Goal: Task Accomplishment & Management: Use online tool/utility

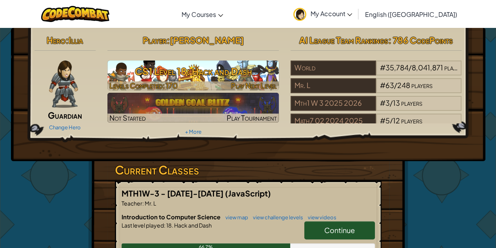
click at [241, 80] on h3 "CS1 Level 18: Hack and Dash" at bounding box center [192, 71] width 171 height 18
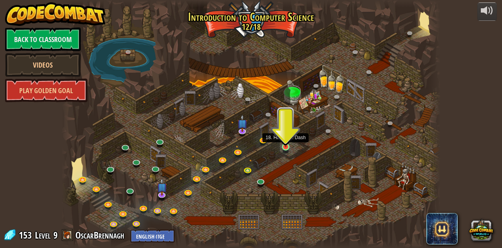
click at [285, 145] on img at bounding box center [285, 137] width 9 height 20
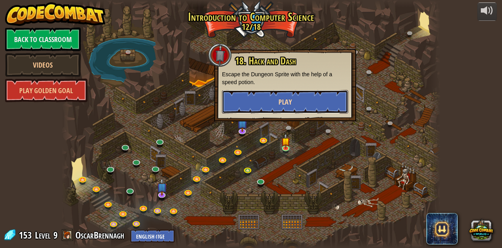
click at [287, 104] on span "Play" at bounding box center [285, 102] width 13 height 10
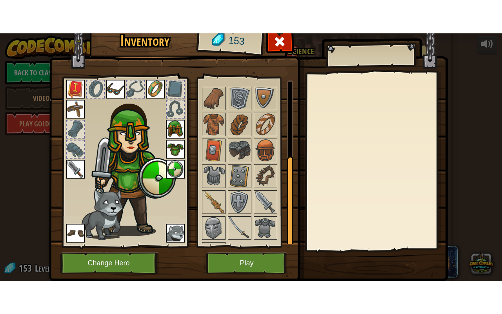
scroll to position [131, 0]
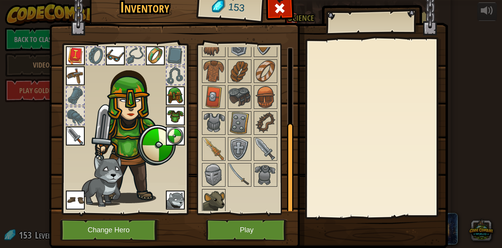
click at [216, 194] on img at bounding box center [214, 200] width 22 height 22
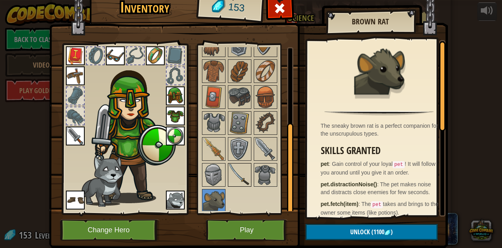
click at [242, 167] on img at bounding box center [240, 175] width 22 height 22
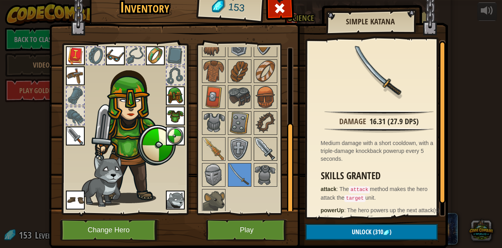
click at [263, 147] on img at bounding box center [266, 149] width 22 height 22
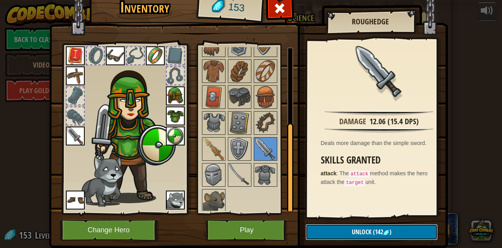
click at [364, 231] on span "Unlock" at bounding box center [362, 231] width 20 height 9
click at [355, 236] on button "Confirm" at bounding box center [372, 232] width 132 height 16
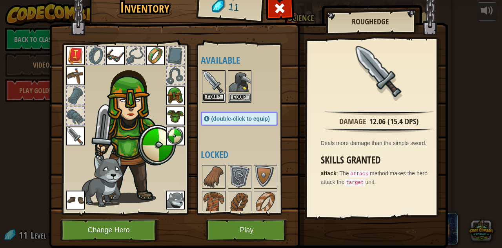
click at [213, 95] on button "Equip" at bounding box center [214, 97] width 22 height 8
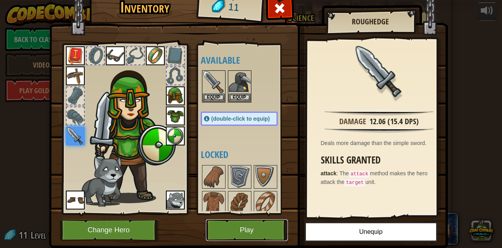
click at [245, 226] on button "Play" at bounding box center [247, 230] width 82 height 22
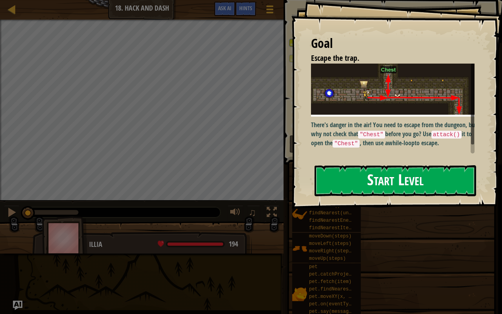
click at [401, 184] on button "Start Level" at bounding box center [396, 180] width 162 height 31
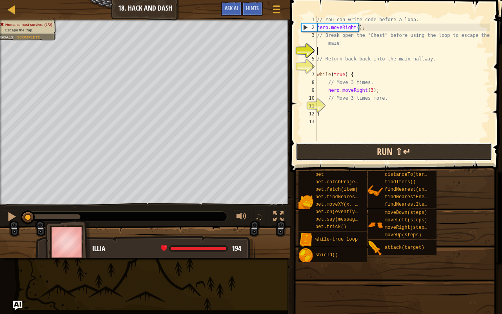
click at [362, 147] on button "Run ⇧↵" at bounding box center [394, 152] width 197 height 18
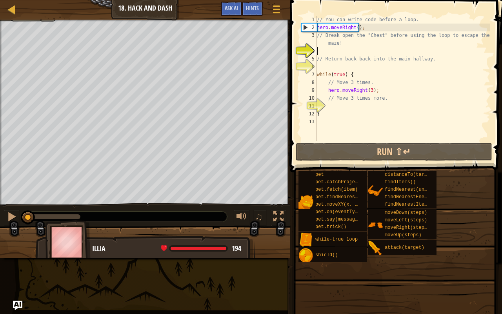
drag, startPoint x: 80, startPoint y: 215, endPoint x: 0, endPoint y: 205, distance: 80.7
click at [0, 205] on div "♫" at bounding box center [145, 215] width 290 height 24
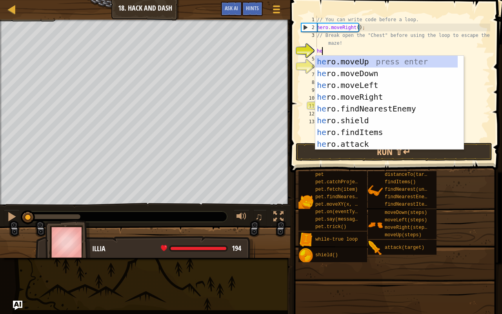
type textarea "her"
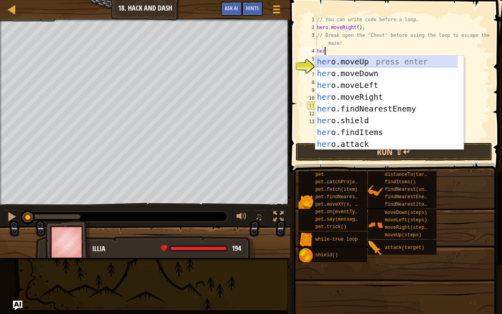
click at [343, 61] on div "her o.moveUp press enter her o.moveDown press enter her o.moveLeft press enter …" at bounding box center [386, 115] width 143 height 118
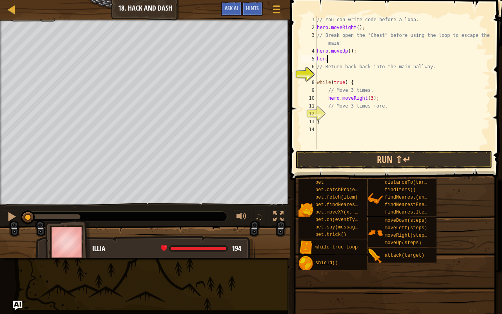
scroll to position [4, 1]
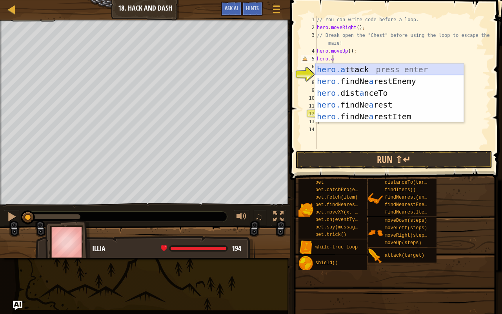
click at [355, 69] on div "hero.a ttack press enter hero. findNe a restEnemy press enter hero. dist a nceT…" at bounding box center [389, 105] width 149 height 82
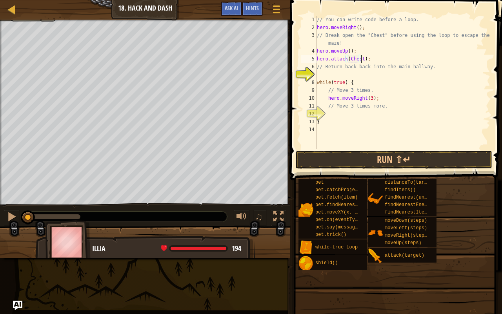
scroll to position [4, 4]
click at [360, 157] on button "Run ⇧↵" at bounding box center [394, 160] width 197 height 18
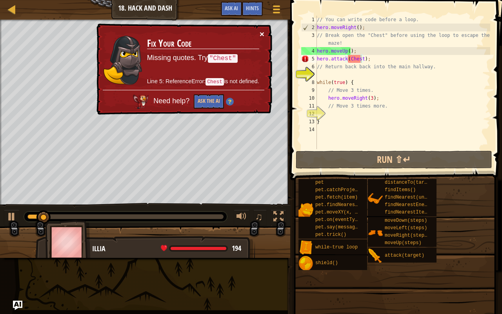
click at [261, 35] on button "×" at bounding box center [262, 34] width 5 height 8
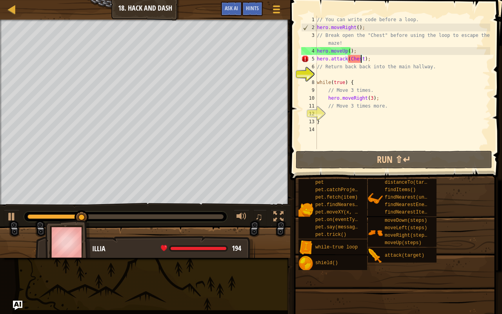
click at [381, 59] on div "// You can write code before a loop. hero . moveRight ( ) ; // Break open the "…" at bounding box center [402, 90] width 175 height 149
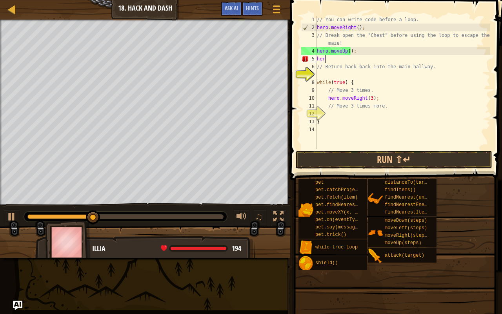
scroll to position [4, 0]
type textarea "h"
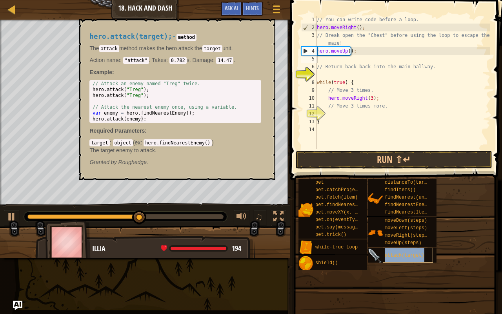
click at [406, 247] on span "attack(target)" at bounding box center [405, 255] width 40 height 5
click at [325, 62] on div "// You can write code before a loop. hero . moveRight ( ) ; // Break open the "…" at bounding box center [402, 90] width 175 height 149
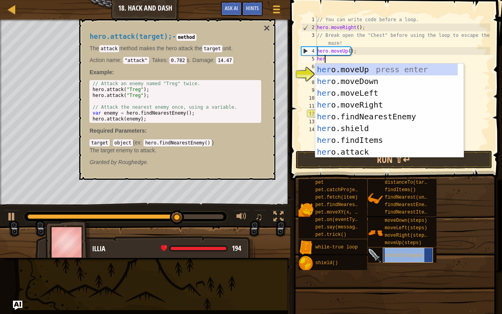
click at [399, 247] on span "attack(target)" at bounding box center [405, 255] width 40 height 5
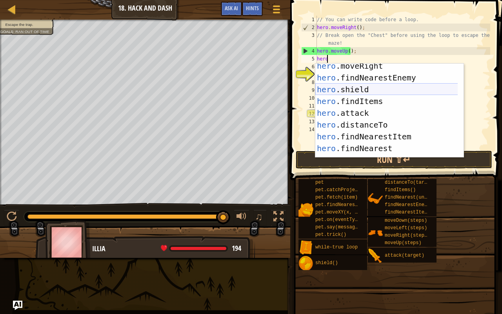
scroll to position [39, 0]
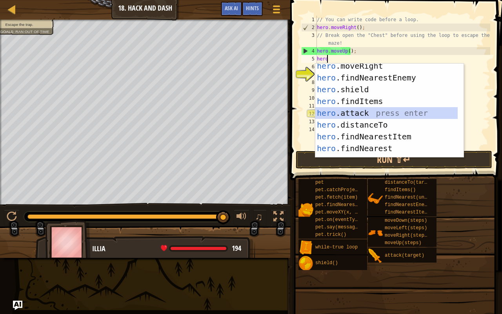
click at [357, 114] on div "hero .moveRight press enter hero .findNearestEnemy press enter hero .shield pre…" at bounding box center [386, 119] width 143 height 118
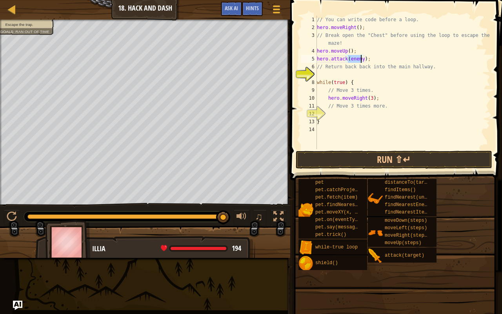
click at [380, 57] on div "// You can write code before a loop. hero . moveRight ( ) ; // Break open the "…" at bounding box center [402, 90] width 175 height 149
click at [381, 165] on button "Run ⇧↵" at bounding box center [394, 160] width 197 height 18
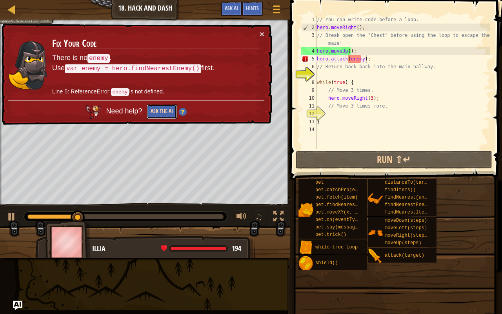
click at [153, 106] on button "Ask the AI" at bounding box center [162, 111] width 30 height 15
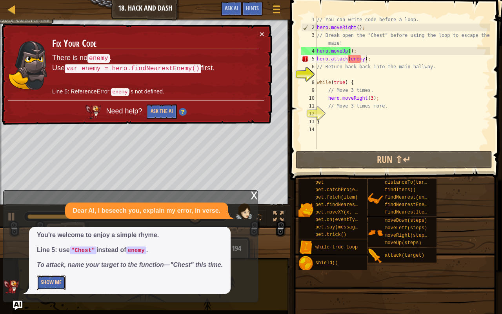
click at [56, 247] on button "Show Me" at bounding box center [51, 282] width 29 height 15
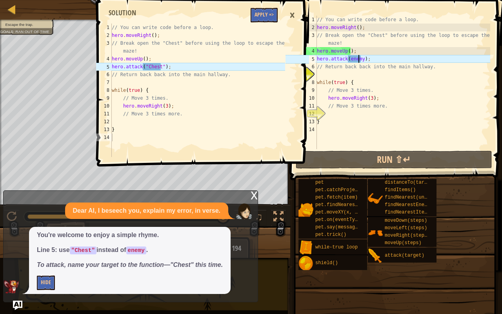
click at [359, 58] on div "// You can write code before a loop. hero . moveRight ( ) ; // Break open the "…" at bounding box center [402, 90] width 175 height 149
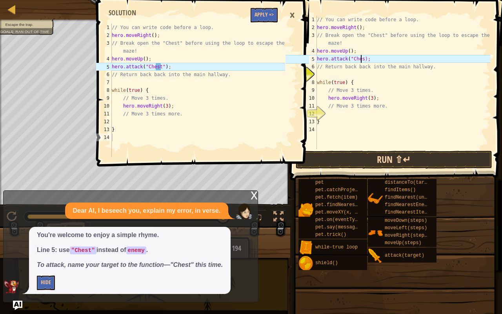
scroll to position [4, 4]
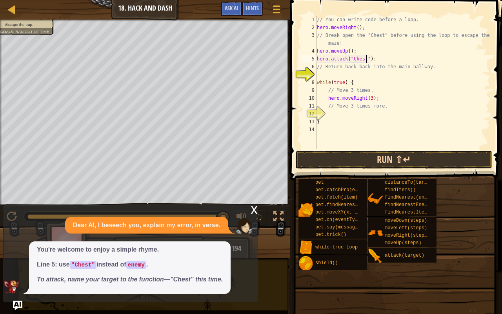
type textarea "hero.attack("Chest");"
click at [387, 158] on button "Run ⇧↵" at bounding box center [394, 160] width 197 height 18
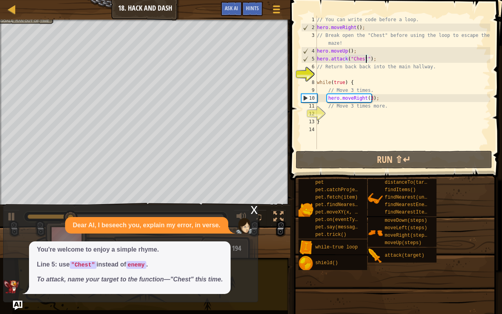
click at [351, 74] on div "// You can write code before a loop. hero . moveRight ( ) ; // Break open the "…" at bounding box center [402, 90] width 175 height 149
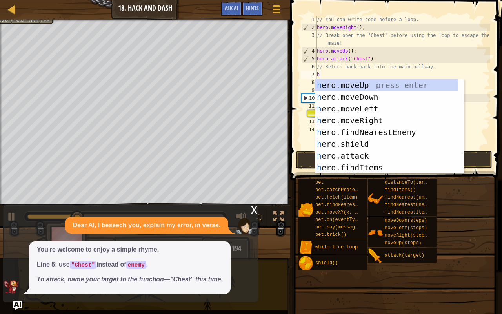
scroll to position [0, 0]
type textarea "her"
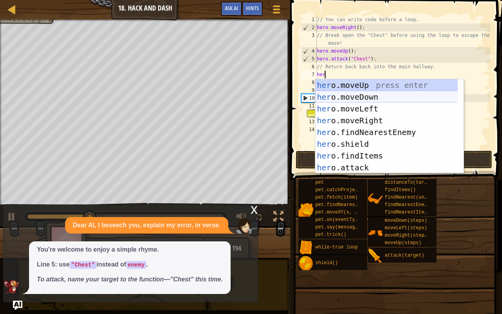
click at [358, 97] on div "her o.moveUp press enter her o.moveDown press enter her o.moveLeft press enter …" at bounding box center [386, 138] width 143 height 118
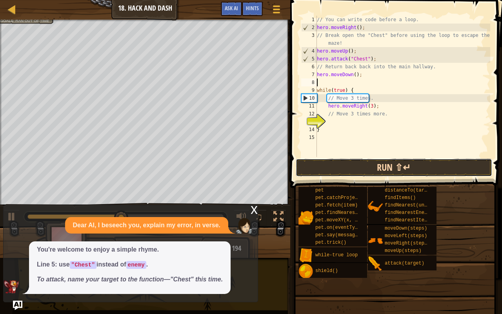
click at [374, 170] on button "Run ⇧↵" at bounding box center [394, 167] width 197 height 18
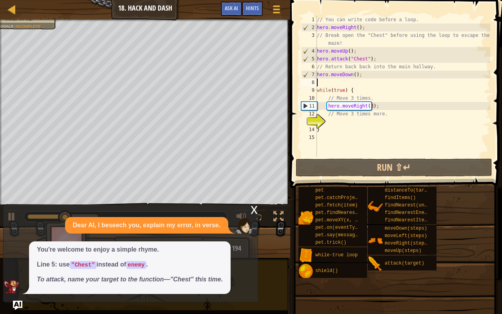
click at [331, 122] on div "// You can write code before a loop. hero . moveRight ( ) ; // Break open the "…" at bounding box center [402, 94] width 175 height 157
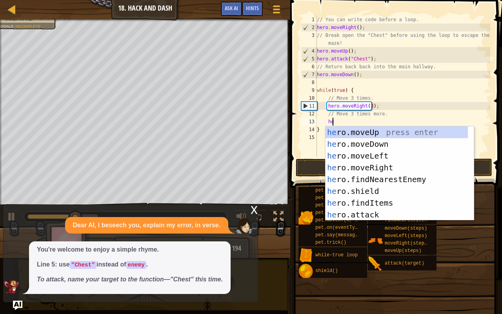
type textarea "her"
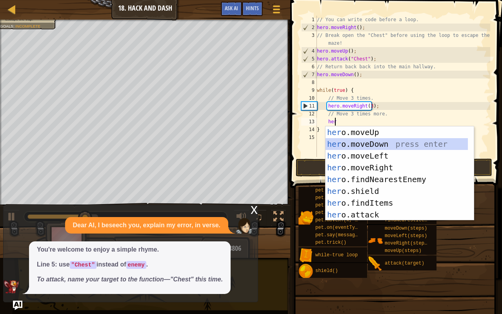
click at [379, 144] on div "her o.moveUp press enter her o.moveDown press enter her o.moveLeft press enter …" at bounding box center [397, 185] width 143 height 118
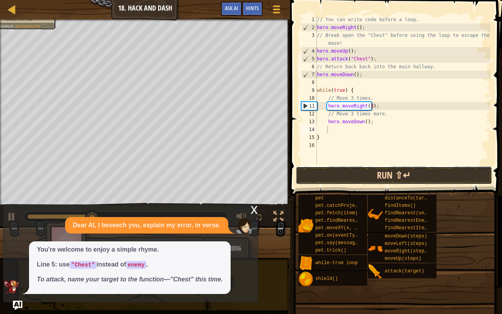
click at [386, 177] on button "Run ⇧↵" at bounding box center [394, 175] width 197 height 18
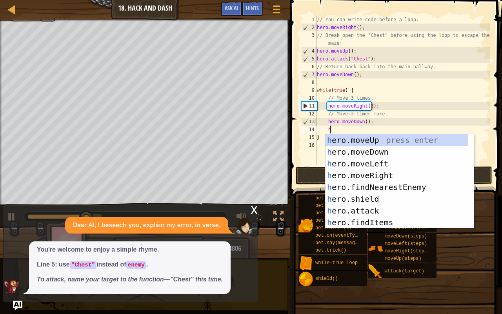
scroll to position [4, 1]
type textarea "h"
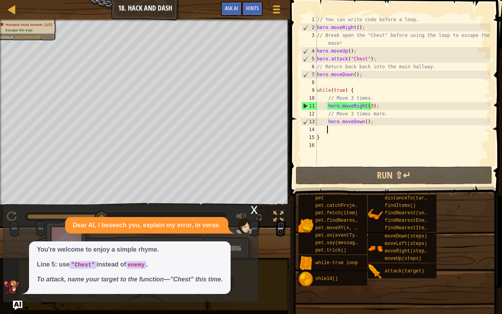
click at [363, 122] on div "// You can write code before a loop. hero . moveRight ( ) ; // Break open the "…" at bounding box center [402, 98] width 175 height 165
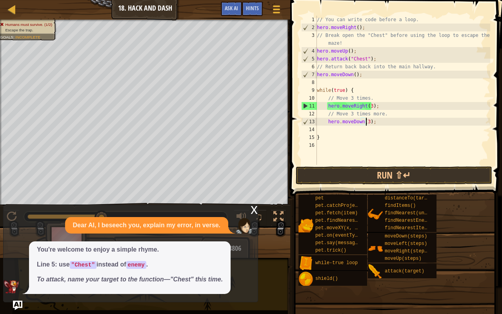
scroll to position [4, 4]
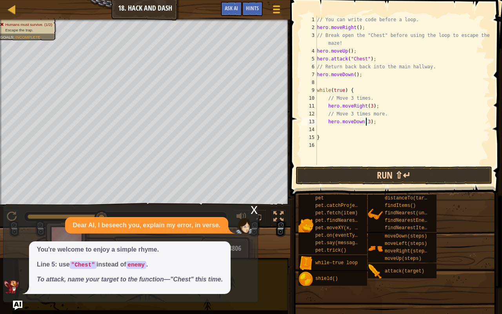
type textarea "hero.moveDown(3);"
click at [372, 172] on button "Run ⇧↵" at bounding box center [394, 175] width 197 height 18
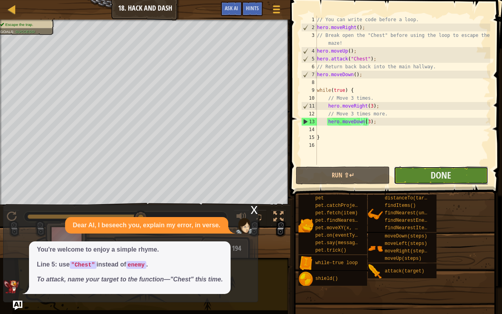
click at [422, 174] on button "Done" at bounding box center [441, 175] width 94 height 18
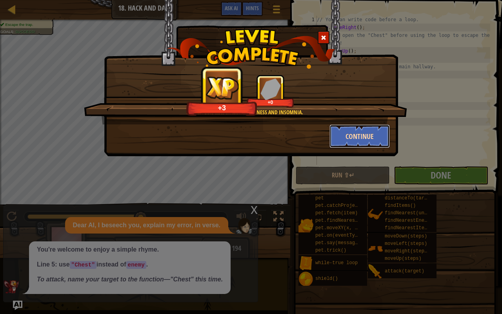
click at [356, 137] on button "Continue" at bounding box center [360, 136] width 61 height 24
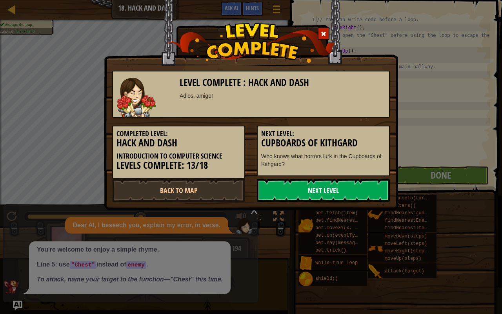
click at [344, 187] on link "Next Level" at bounding box center [323, 190] width 133 height 24
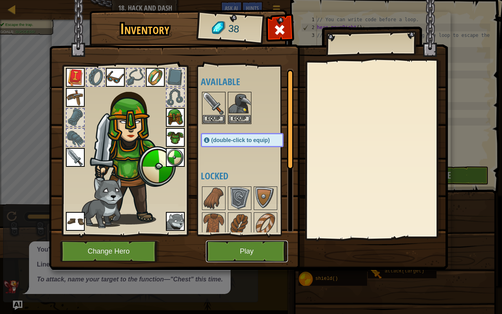
click at [234, 247] on button "Play" at bounding box center [247, 251] width 82 height 22
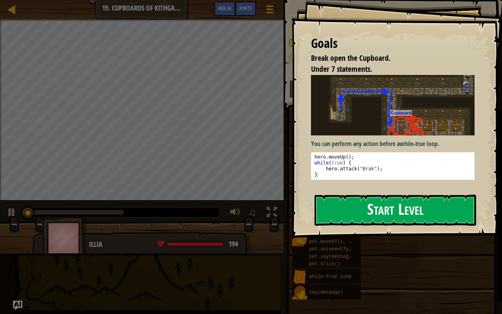
click at [370, 209] on button "Start Level" at bounding box center [396, 210] width 162 height 31
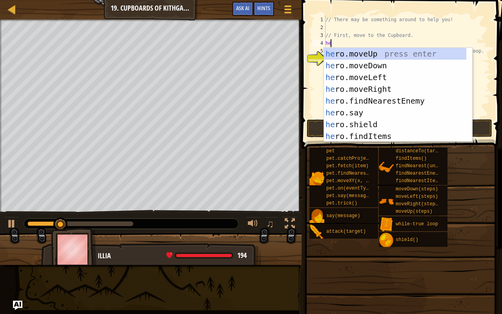
type textarea "her"
click at [370, 55] on div "her o.moveUp press enter her o.moveDown press enter her o.moveLeft press enter …" at bounding box center [395, 107] width 143 height 118
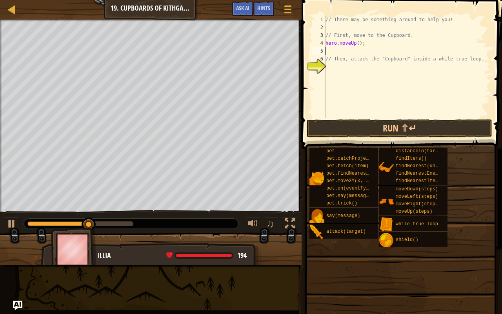
click at [335, 66] on div "// There may be something around to help you! // First, move to the Cupboard. h…" at bounding box center [407, 75] width 166 height 118
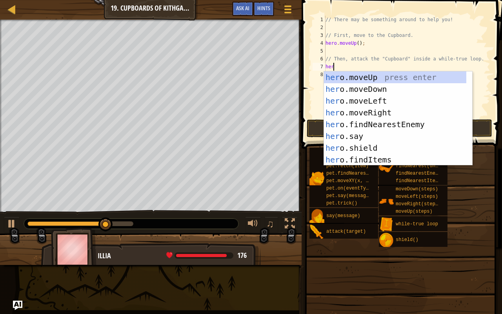
type textarea "hero"
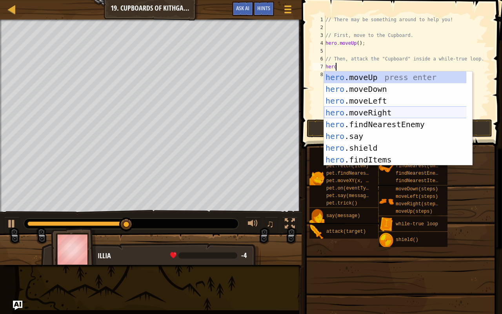
click at [369, 110] on div "hero .moveUp press enter hero .moveDown press enter hero .moveLeft press enter …" at bounding box center [395, 130] width 143 height 118
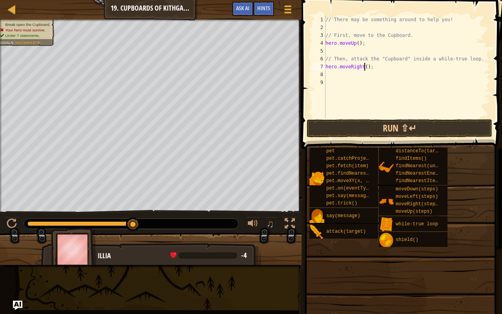
click at [363, 66] on div "// There may be something around to help you! // First, move to the Cupboard. h…" at bounding box center [407, 75] width 166 height 118
type textarea "hero.moveRight(2);"
click at [332, 78] on div "// There may be something around to help you! // First, move to the Cupboard. h…" at bounding box center [407, 75] width 166 height 118
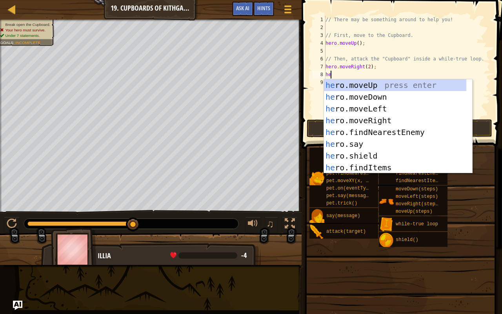
type textarea "her"
click at [368, 96] on div "her o.moveUp press enter her o.moveDown press enter her o.moveLeft press enter …" at bounding box center [395, 138] width 143 height 118
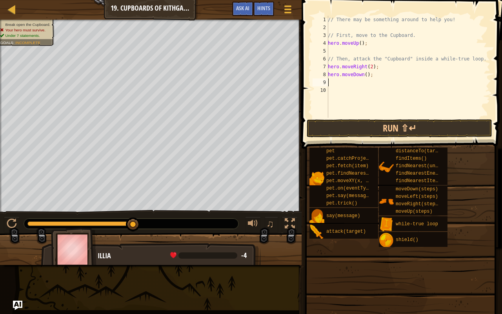
click at [364, 73] on div "// There may be something around to help you! // First, move to the Cupboard. h…" at bounding box center [408, 75] width 164 height 118
type textarea "hero.moveDown(2);"
click at [368, 126] on button "Run ⇧↵" at bounding box center [400, 128] width 186 height 18
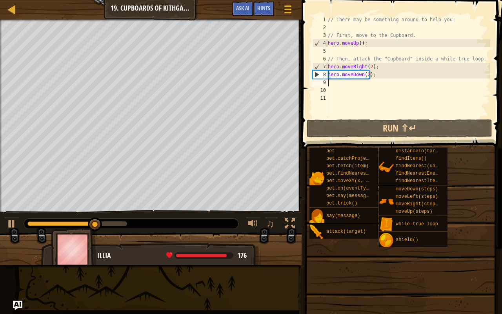
click at [339, 84] on div "// There may be something around to help you! // First, move to the Cupboard. h…" at bounding box center [408, 75] width 164 height 118
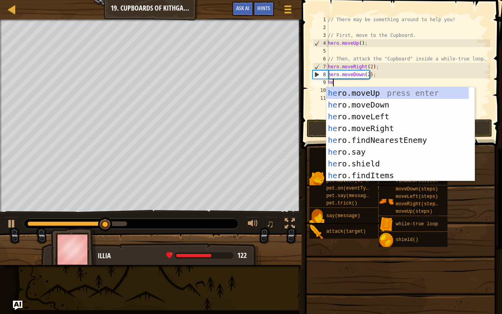
type textarea "her"
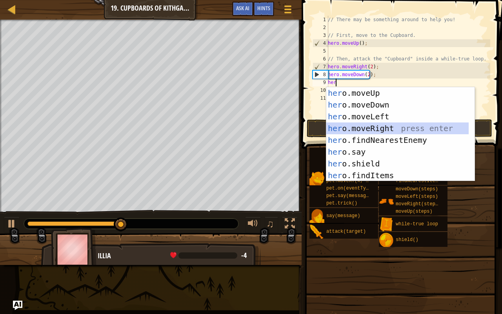
click at [387, 126] on div "her o.moveUp press enter her o.moveDown press enter her o.moveLeft press enter …" at bounding box center [397, 146] width 143 height 118
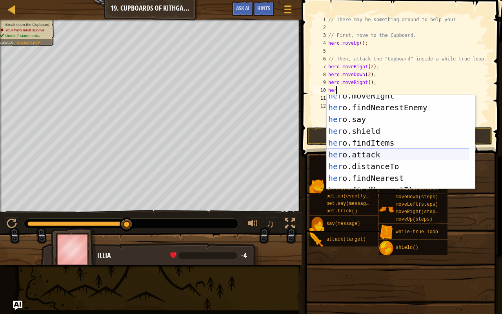
scroll to position [41, 0]
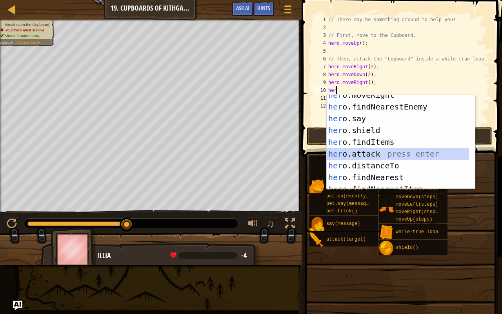
click at [367, 152] on div "her o.moveRight press enter her o.findNearestEnemy press enter her o.say press …" at bounding box center [398, 148] width 143 height 118
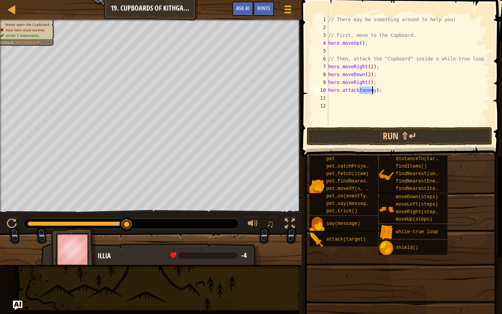
click at [327, 89] on div "10" at bounding box center [321, 90] width 16 height 8
type textarea "hero.attack(enemy);"
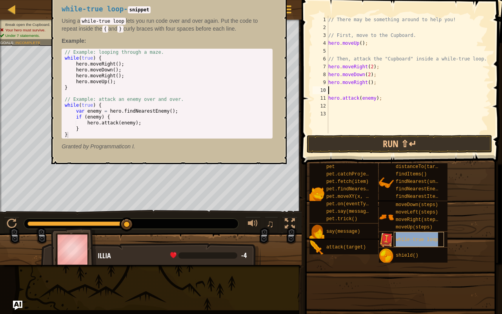
click at [416, 240] on span "while-true loop" at bounding box center [417, 239] width 42 height 5
drag, startPoint x: 62, startPoint y: 56, endPoint x: 84, endPoint y: 64, distance: 22.3
click at [84, 64] on div "1 2 3 4 5 6 7 8 9 10 11 12 13 14 15 // Example: looping through a maze. while (…" at bounding box center [167, 94] width 211 height 90
drag, startPoint x: 66, startPoint y: 56, endPoint x: 57, endPoint y: 58, distance: 8.4
click at [57, 58] on div "while-true loop - snippet Using a while-true loop lets you run code over and ov…" at bounding box center [167, 78] width 222 height 160
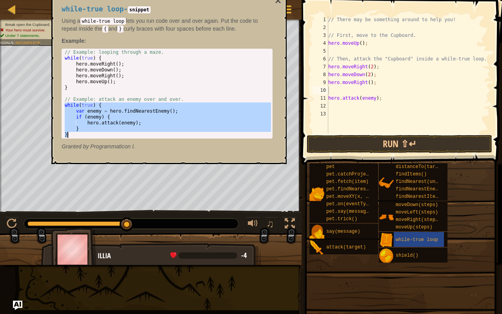
drag, startPoint x: 64, startPoint y: 106, endPoint x: 135, endPoint y: 137, distance: 77.8
click at [135, 137] on div "// Example: looping through a maze. while ( true ) { hero . moveRight ( ) ; her…" at bounding box center [167, 99] width 208 height 100
type textarea "} }"
click at [336, 107] on div "// There may be something around to help you! // First, move to the Cupboard. h…" at bounding box center [409, 82] width 164 height 133
click at [331, 92] on div "// There may be something around to help you! // First, move to the Cupboard. h…" at bounding box center [409, 82] width 164 height 133
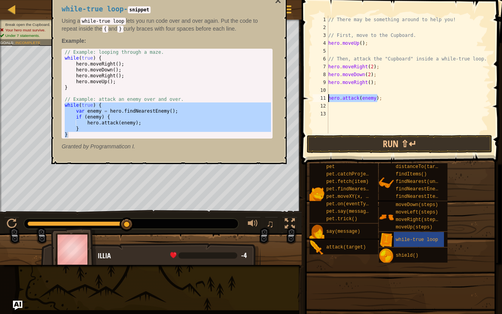
drag, startPoint x: 377, startPoint y: 96, endPoint x: 321, endPoint y: 97, distance: 56.5
click at [321, 97] on div "1 2 3 4 5 6 7 8 9 10 11 12 13 // There may be something around to help you! // …" at bounding box center [400, 75] width 179 height 118
type textarea "hero.attack(enemy);"
click at [330, 89] on div "// There may be something around to help you! // First, move to the Cupboard. h…" at bounding box center [409, 82] width 164 height 133
paste textarea "}"
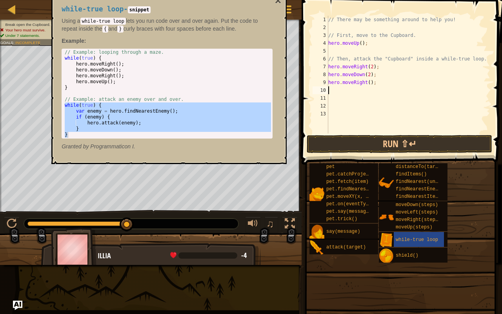
type textarea "}"
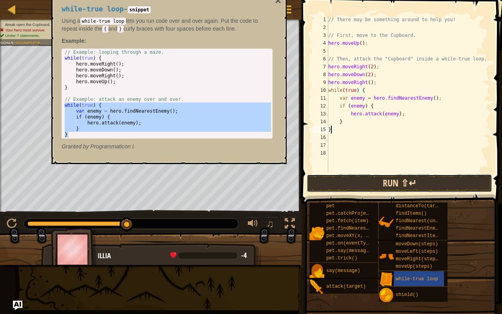
click at [390, 181] on button "Run ⇧↵" at bounding box center [400, 183] width 186 height 18
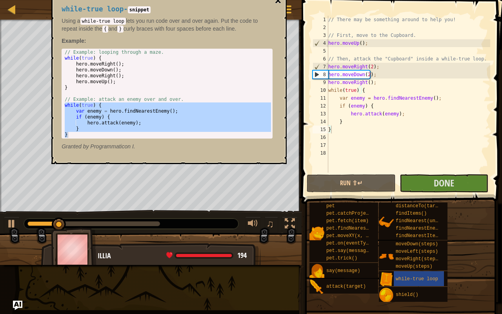
click at [279, 2] on button "×" at bounding box center [278, 0] width 6 height 11
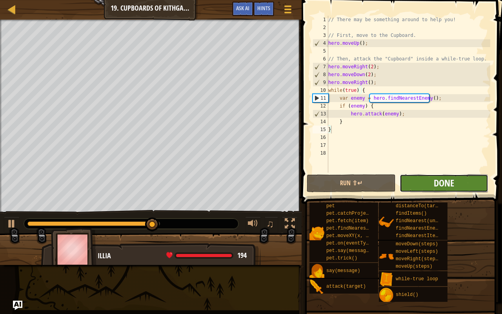
click at [443, 185] on span "Done" at bounding box center [444, 183] width 20 height 13
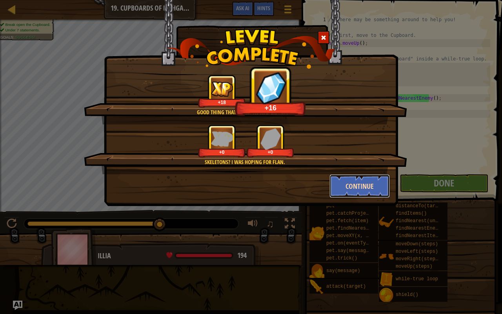
click at [363, 183] on button "Continue" at bounding box center [360, 186] width 61 height 24
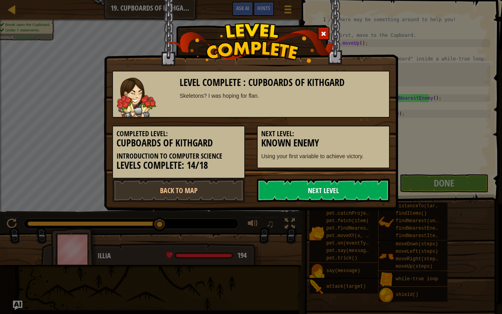
click at [341, 189] on link "Next Level" at bounding box center [323, 190] width 133 height 24
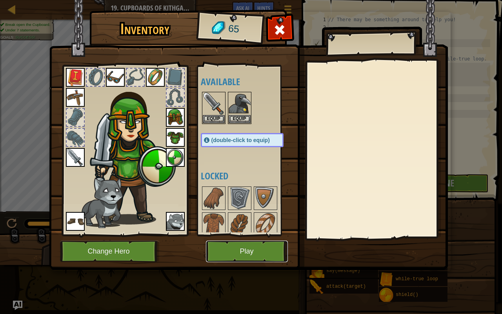
click at [250, 247] on button "Play" at bounding box center [247, 251] width 82 height 22
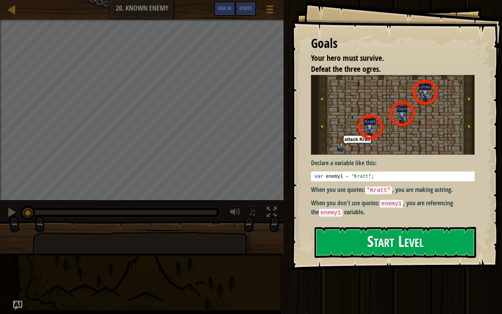
click at [361, 244] on button "Start Level" at bounding box center [396, 242] width 162 height 31
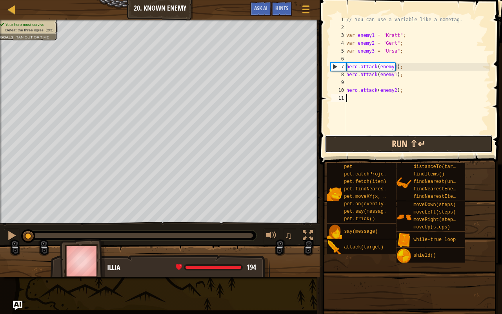
click at [404, 146] on button "Run ⇧↵" at bounding box center [409, 144] width 168 height 18
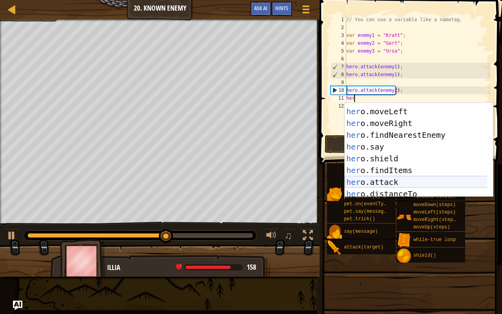
scroll to position [24, 0]
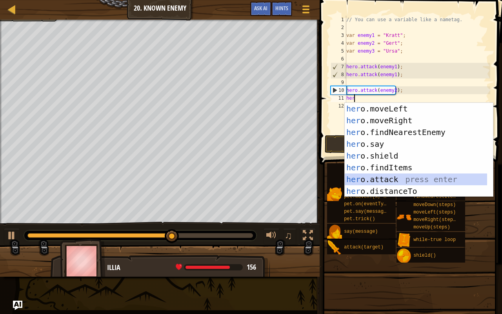
click at [385, 177] on div "her o.moveLeft press enter her o.moveRight press enter her o.findNearestEnemy p…" at bounding box center [416, 162] width 143 height 118
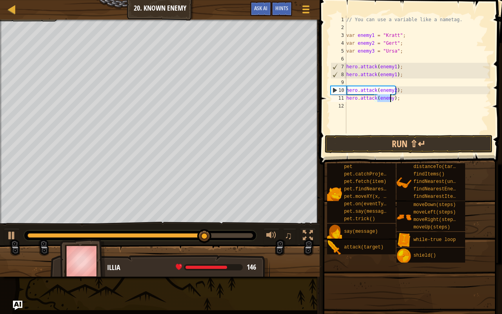
click at [389, 98] on div "// You can use a variable like a nametag. var enemy1 = "[PERSON_NAME]" ; var en…" at bounding box center [418, 75] width 146 height 118
type textarea "hero.attack(enemy3);"
click at [397, 145] on button "Run ⇧↵" at bounding box center [409, 144] width 168 height 18
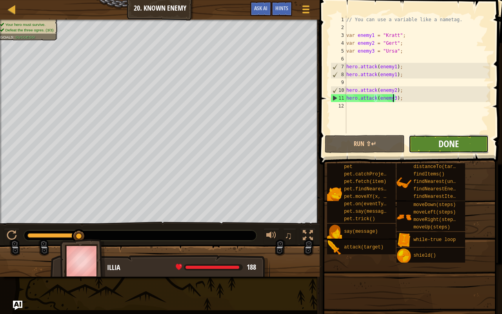
click at [444, 147] on span "Done" at bounding box center [449, 143] width 20 height 13
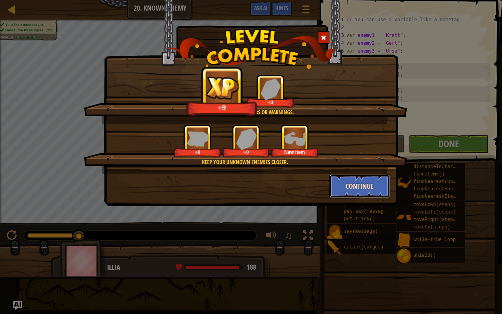
click at [360, 187] on button "Continue" at bounding box center [360, 186] width 61 height 24
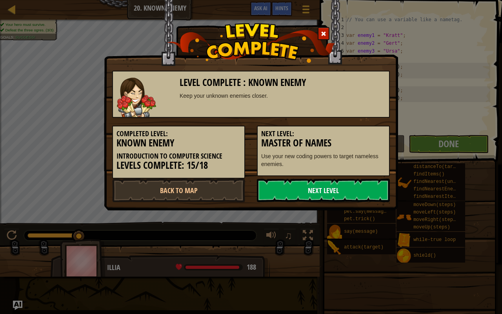
click at [330, 194] on link "Next Level" at bounding box center [323, 190] width 133 height 24
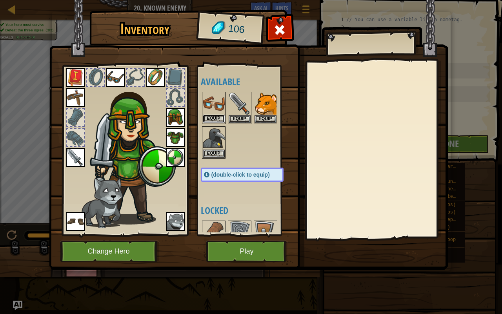
click at [217, 116] on button "Equip" at bounding box center [214, 119] width 22 height 8
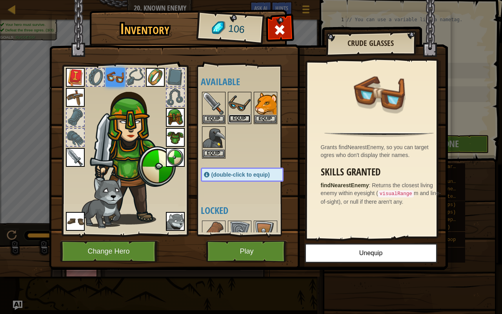
click at [240, 117] on button "Equip" at bounding box center [240, 119] width 22 height 8
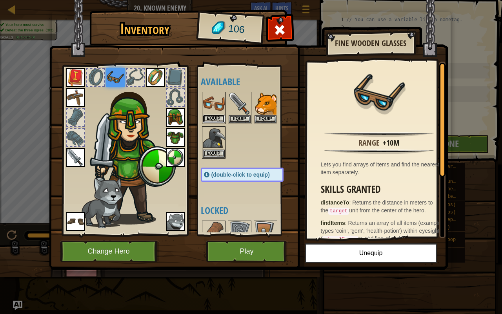
click at [217, 116] on button "Equip" at bounding box center [214, 119] width 22 height 8
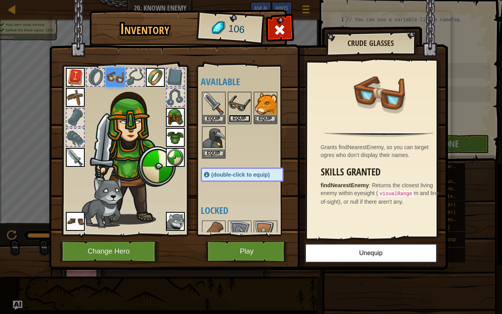
click at [239, 117] on button "Equip" at bounding box center [240, 119] width 22 height 8
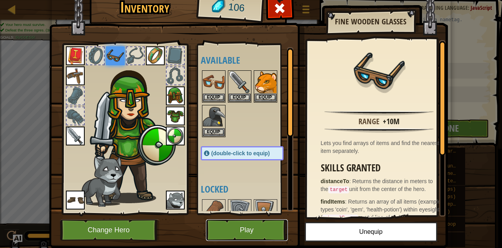
click at [257, 232] on button "Play" at bounding box center [247, 230] width 82 height 22
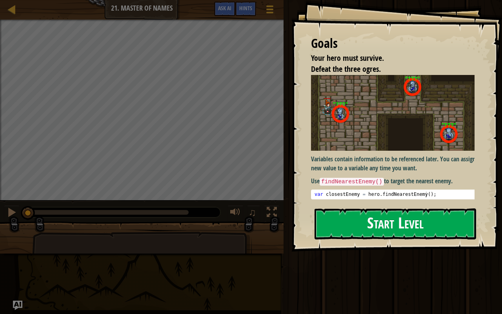
click at [416, 224] on button "Start Level" at bounding box center [396, 223] width 162 height 31
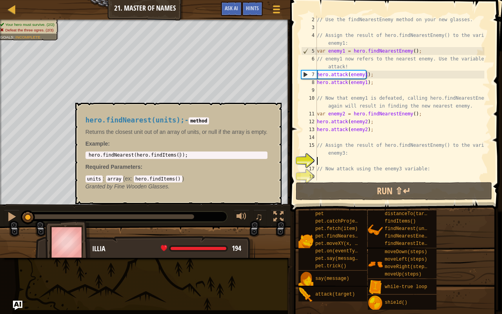
scroll to position [8, 0]
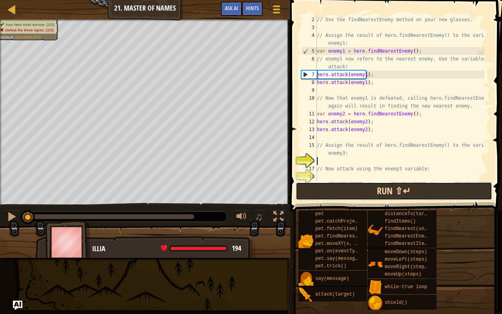
click at [362, 191] on button "Run ⇧↵" at bounding box center [394, 191] width 197 height 18
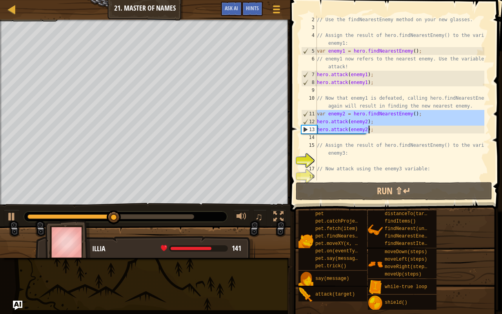
drag, startPoint x: 317, startPoint y: 114, endPoint x: 373, endPoint y: 133, distance: 59.7
click at [373, 133] on div "// Use the findNearestEnemy method on your new glasses. // Assign the result of…" at bounding box center [399, 106] width 169 height 180
type textarea "hero.attack(enemy2); hero.attack(enemy2);"
click at [327, 160] on div "// Use the findNearestEnemy method on your new glasses. // Assign the result of…" at bounding box center [399, 106] width 169 height 180
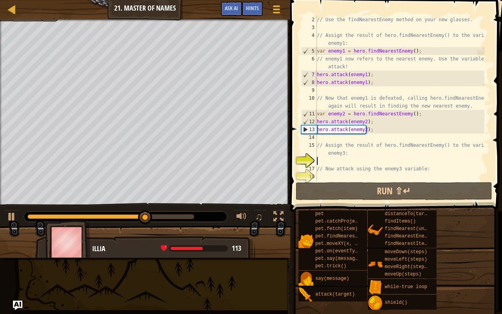
paste textarea "hero.attack(enemy2);"
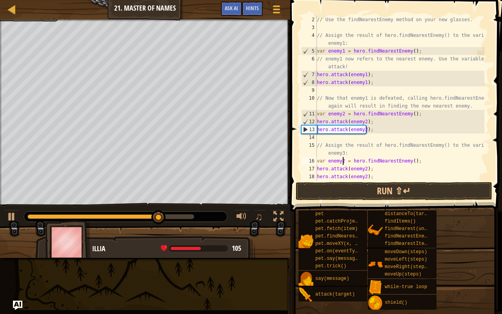
click at [342, 159] on div "// Use the findNearestEnemy method on your new glasses. // Assign the result of…" at bounding box center [399, 106] width 169 height 180
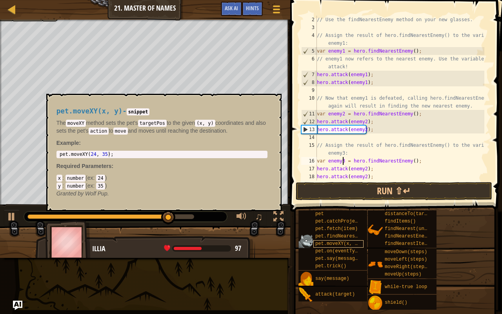
scroll to position [4, 2]
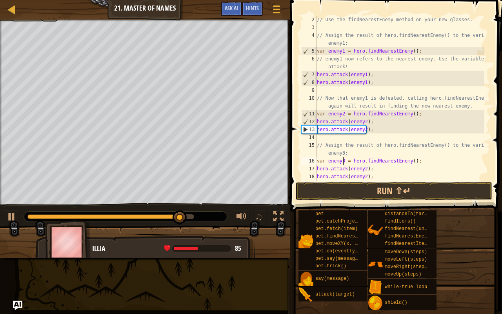
click at [364, 168] on div "// Use the findNearestEnemy method on your new glasses. // Assign the result of…" at bounding box center [399, 106] width 169 height 180
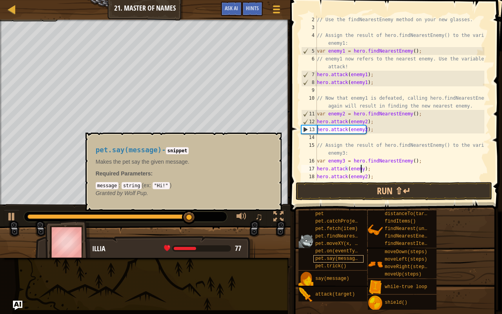
scroll to position [4, 4]
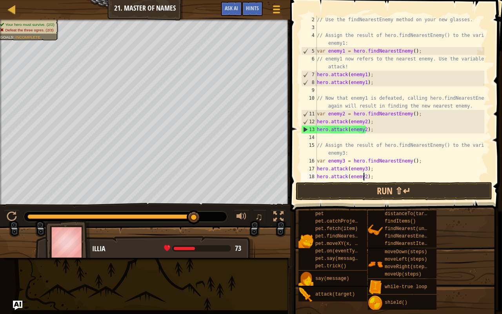
click at [362, 174] on div "// Use the findNearestEnemy method on your new glasses. // Assign the result of…" at bounding box center [399, 106] width 169 height 180
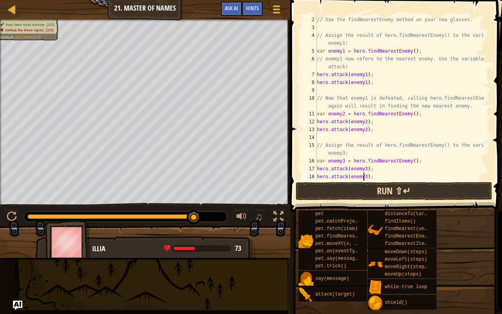
type textarea "hero.attack(enemy3);"
click at [379, 190] on button "Run ⇧↵" at bounding box center [394, 191] width 197 height 18
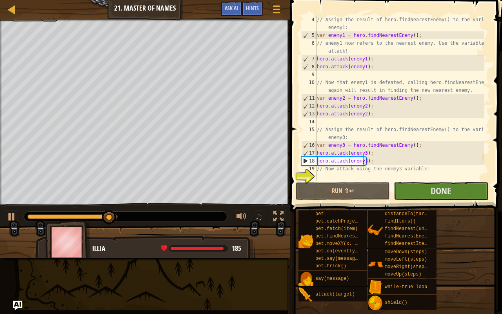
scroll to position [24, 0]
click at [337, 178] on div "// Assign the result of hero.findNearestEnemy() to the variable enemy1: var ene…" at bounding box center [399, 110] width 169 height 188
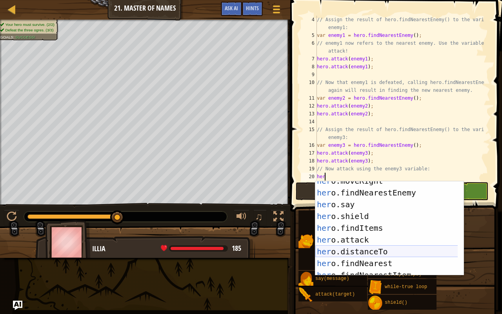
scroll to position [42, 0]
click at [360, 238] on div "her o.moveRight press enter her o.findNearestEnemy press enter her o.say press …" at bounding box center [386, 234] width 143 height 118
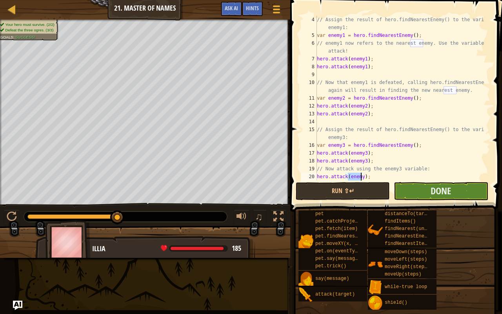
type textarea "hero.attack(enemy);"
click at [418, 193] on button "Done" at bounding box center [441, 191] width 94 height 18
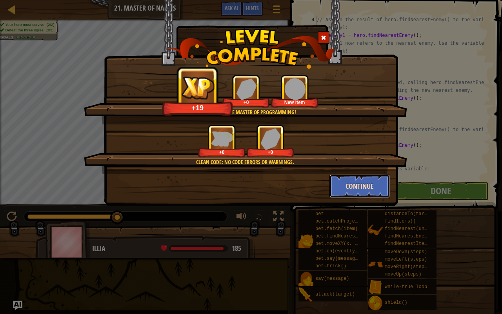
click at [350, 188] on button "Continue" at bounding box center [360, 186] width 61 height 24
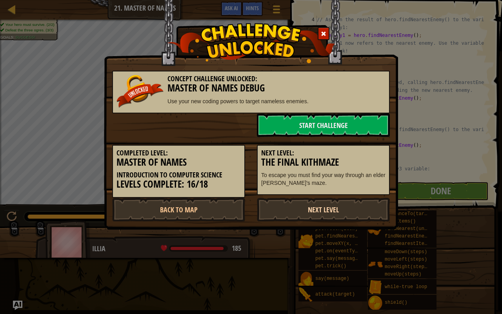
click at [322, 211] on link "Next Level" at bounding box center [323, 210] width 133 height 24
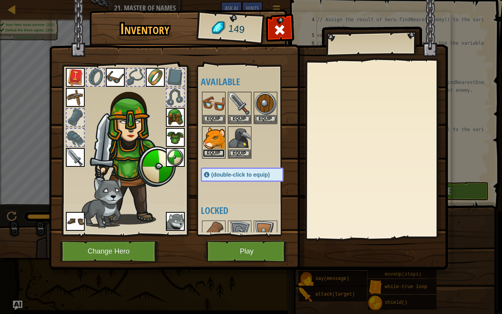
click at [212, 150] on button "Equip" at bounding box center [214, 153] width 22 height 8
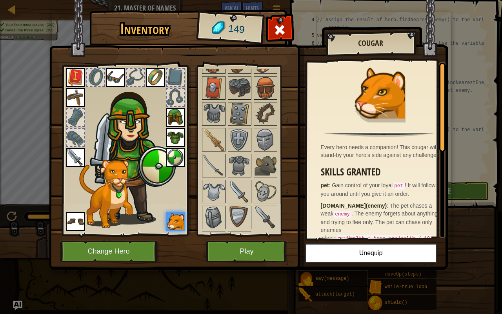
scroll to position [217, 0]
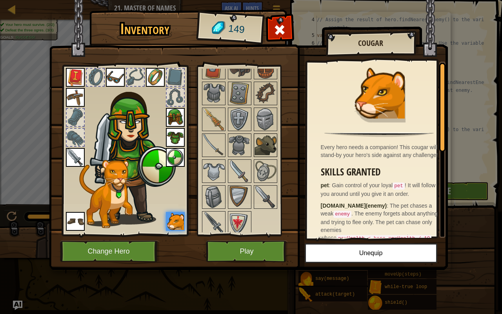
click at [268, 141] on img at bounding box center [266, 145] width 22 height 22
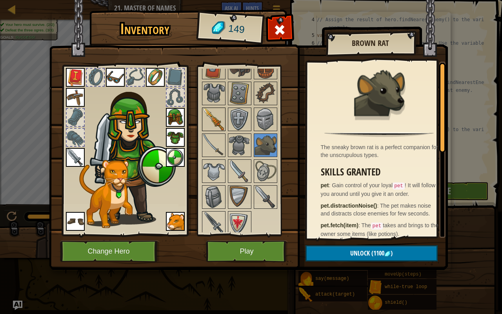
click at [211, 117] on img at bounding box center [214, 119] width 22 height 22
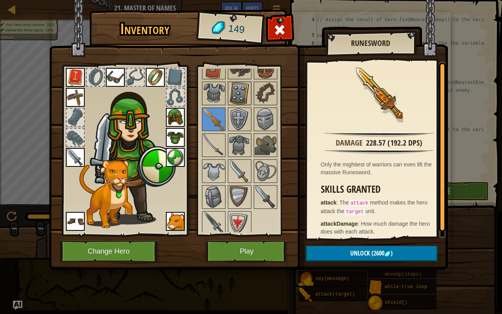
click at [239, 92] on img at bounding box center [240, 93] width 22 height 22
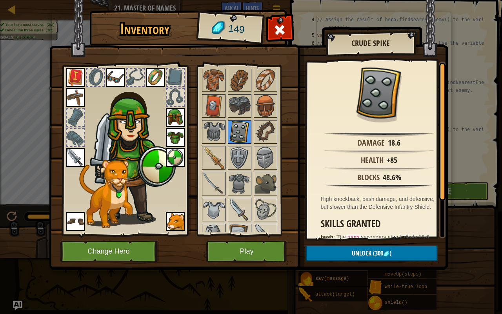
scroll to position [176, 0]
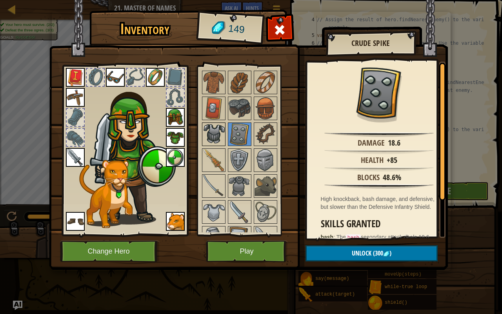
click at [213, 136] on img at bounding box center [214, 134] width 22 height 22
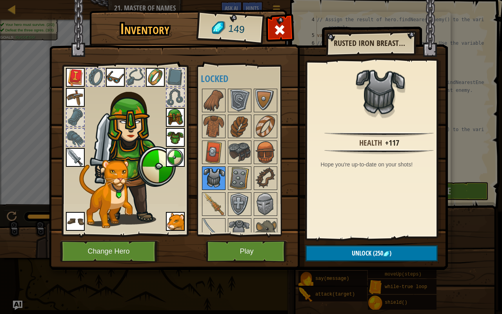
scroll to position [132, 0]
click at [240, 141] on img at bounding box center [240, 152] width 22 height 22
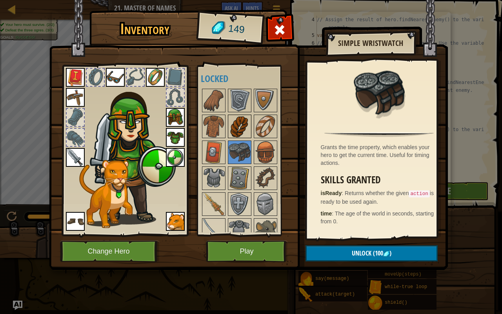
click at [244, 134] on img at bounding box center [240, 126] width 22 height 22
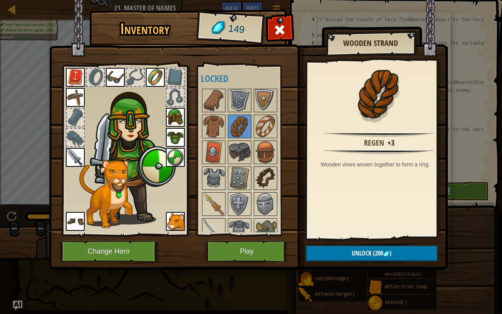
click at [260, 177] on img at bounding box center [266, 178] width 22 height 22
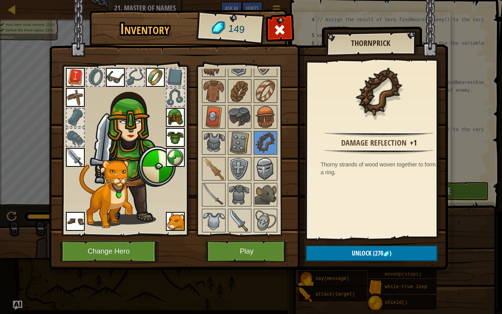
scroll to position [167, 0]
click at [239, 167] on img at bounding box center [240, 169] width 22 height 22
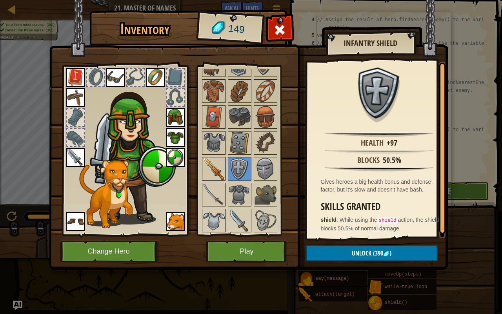
click at [211, 163] on img at bounding box center [214, 169] width 22 height 22
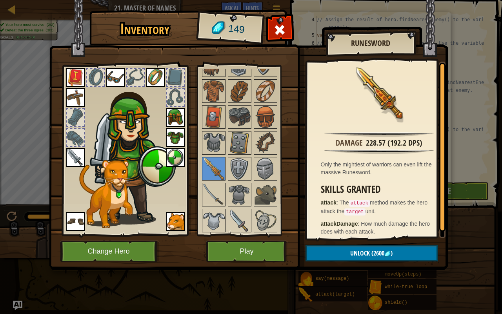
click at [209, 129] on div at bounding box center [250, 168] width 98 height 233
click at [214, 137] on img at bounding box center [214, 143] width 22 height 22
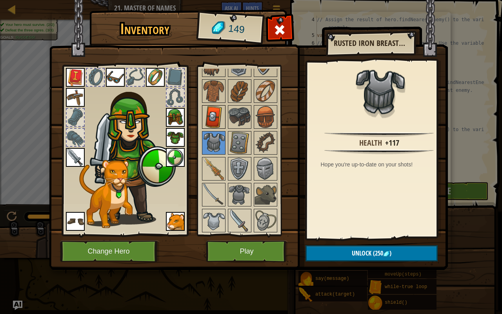
click at [211, 117] on img at bounding box center [214, 117] width 22 height 22
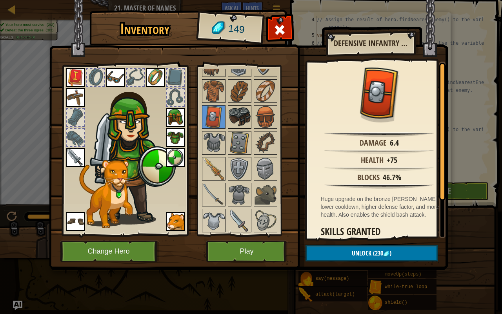
click at [240, 118] on img at bounding box center [240, 117] width 22 height 22
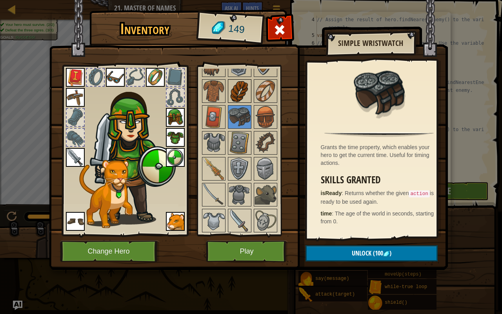
click at [239, 83] on img at bounding box center [240, 91] width 22 height 22
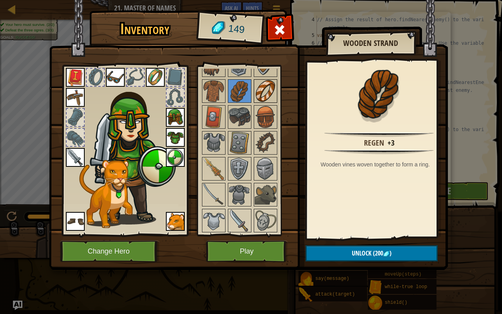
click at [263, 88] on img at bounding box center [266, 91] width 22 height 22
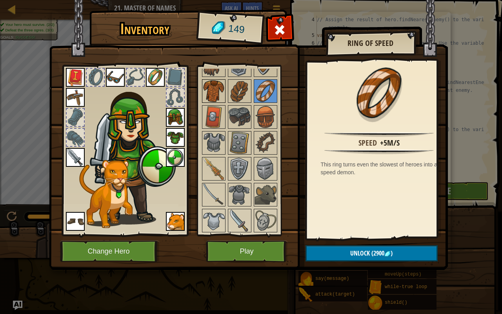
click at [211, 82] on img at bounding box center [214, 91] width 22 height 22
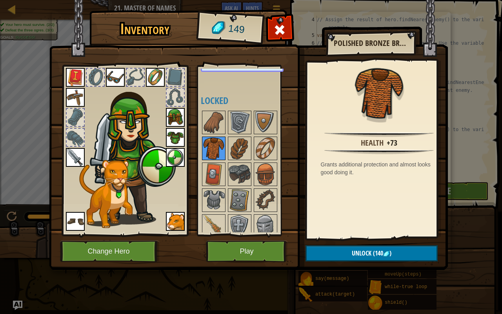
scroll to position [109, 0]
click at [265, 126] on img at bounding box center [266, 123] width 22 height 22
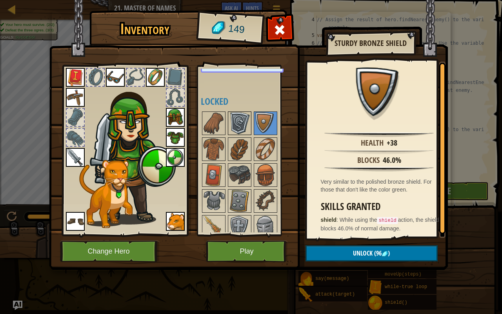
click at [240, 118] on img at bounding box center [240, 123] width 22 height 22
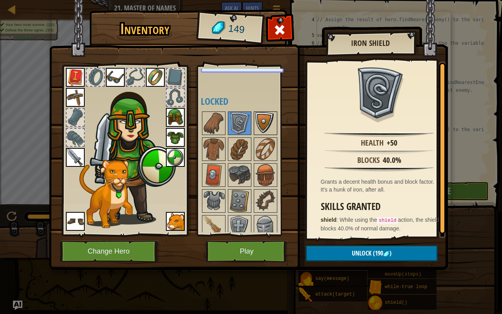
click at [270, 115] on img at bounding box center [266, 123] width 22 height 22
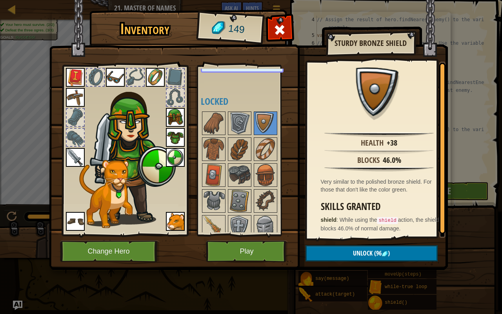
click at [172, 160] on img at bounding box center [175, 157] width 19 height 19
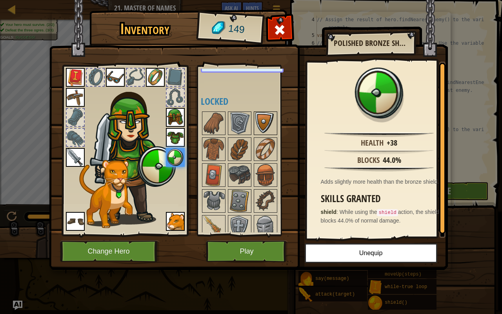
click at [265, 117] on img at bounding box center [266, 123] width 22 height 22
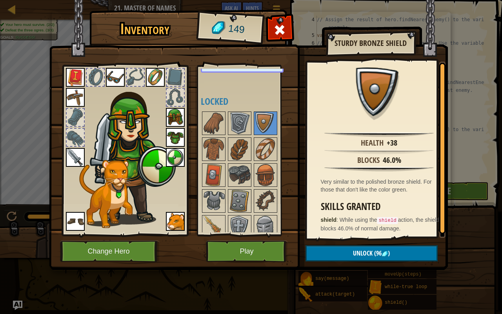
click at [175, 153] on img at bounding box center [175, 157] width 19 height 19
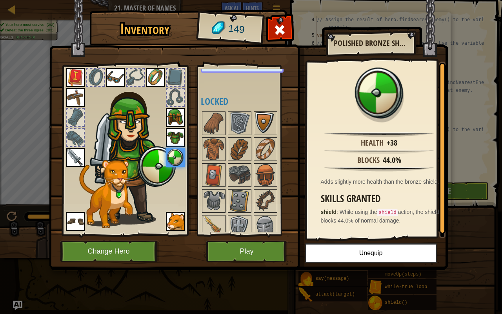
click at [267, 120] on img at bounding box center [266, 123] width 22 height 22
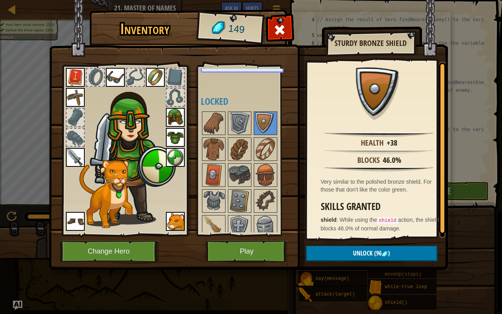
click at [177, 157] on img at bounding box center [175, 157] width 19 height 19
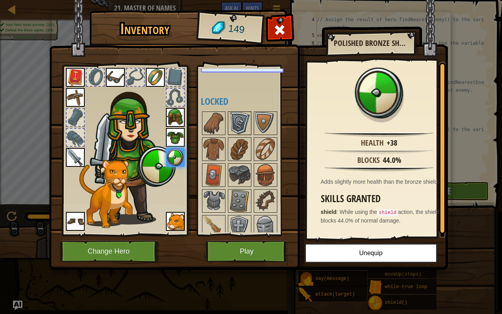
click at [244, 126] on img at bounding box center [240, 123] width 22 height 22
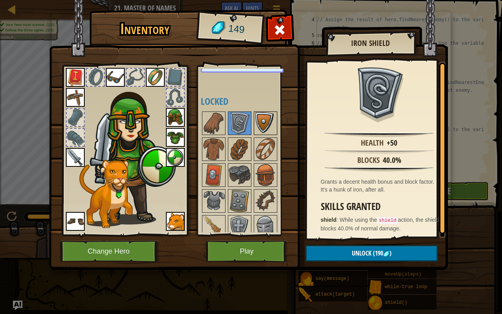
click at [268, 119] on img at bounding box center [266, 123] width 22 height 22
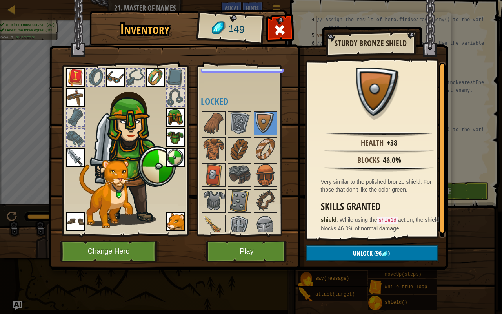
click at [176, 158] on img at bounding box center [175, 157] width 19 height 19
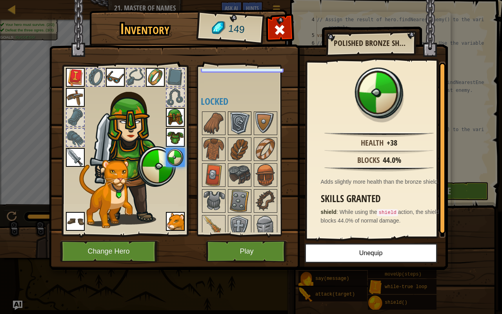
click at [234, 117] on img at bounding box center [240, 123] width 22 height 22
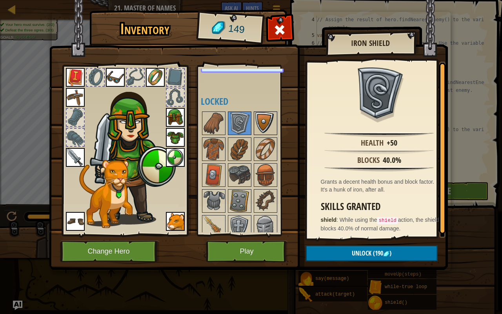
click at [267, 122] on img at bounding box center [266, 123] width 22 height 22
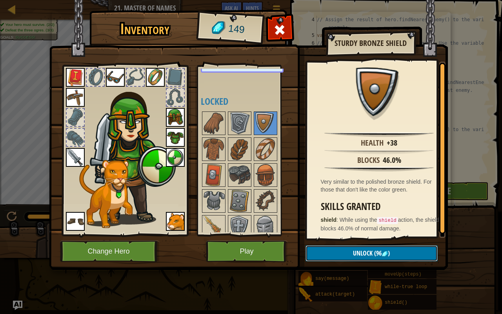
click at [346, 247] on button "Unlock (96 )" at bounding box center [372, 253] width 132 height 16
click at [357, 247] on button "Confirm" at bounding box center [372, 253] width 132 height 16
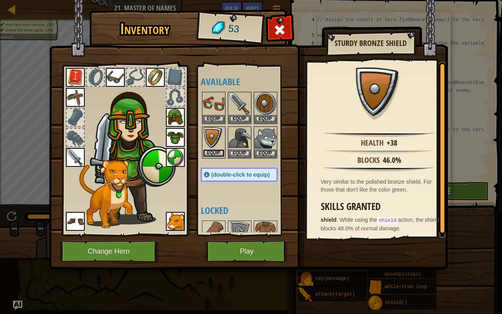
click at [214, 152] on button "Equip" at bounding box center [214, 153] width 22 height 8
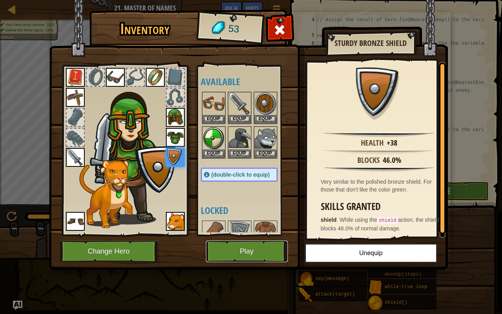
click at [242, 247] on button "Play" at bounding box center [247, 251] width 82 height 22
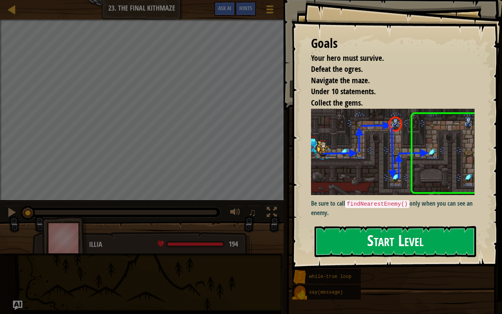
click at [398, 242] on button "Start Level" at bounding box center [396, 241] width 162 height 31
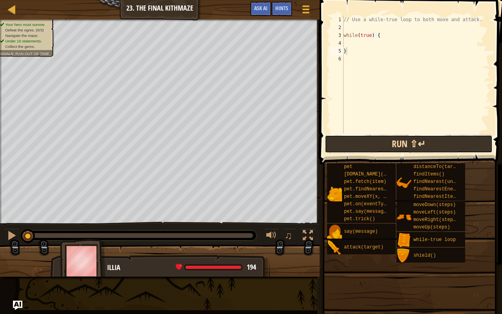
click at [373, 86] on div "} 1 2 3 4 5 6 // Use a while-true loop to both move and attack. while ( true ) …" at bounding box center [409, 98] width 185 height 188
click at [388, 142] on button "Run ⇧↵" at bounding box center [409, 144] width 168 height 18
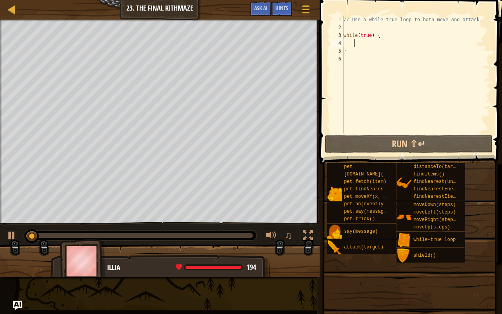
click at [355, 40] on div "// Use a while-true loop to both move and attack. while ( true ) { }" at bounding box center [416, 82] width 148 height 133
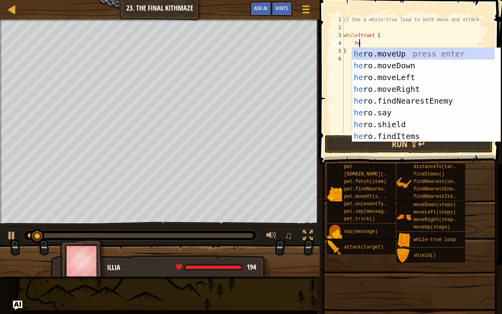
type textarea "her"
click at [394, 90] on div "her o.moveUp press enter her o.moveDown press enter her o.moveLeft press enter …" at bounding box center [423, 107] width 143 height 118
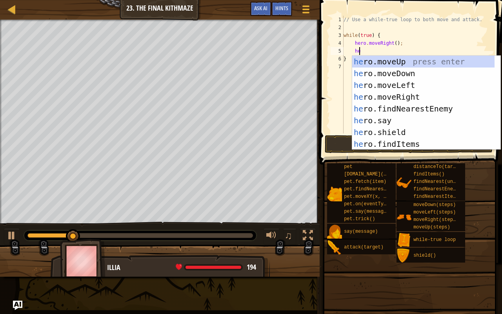
type textarea "her"
click at [381, 59] on div "her o.moveUp press enter her o.moveDown press enter her o.moveLeft press enter …" at bounding box center [423, 115] width 143 height 118
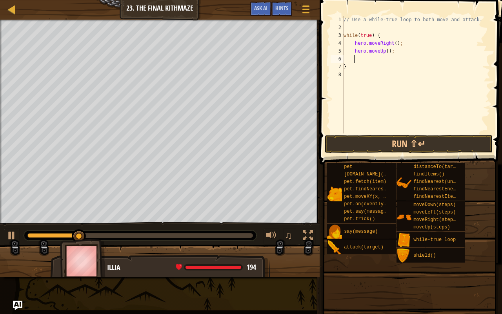
scroll to position [4, 0]
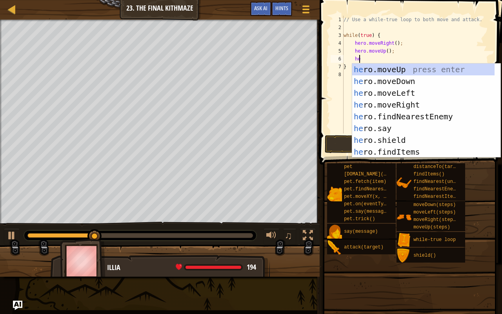
type textarea "her"
click at [382, 104] on div "her o.moveUp press enter her o.moveDown press enter her o.moveLeft press enter …" at bounding box center [423, 123] width 143 height 118
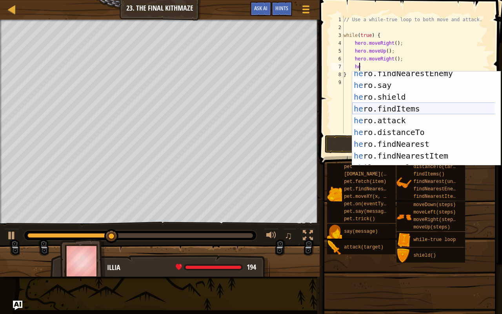
scroll to position [51, 0]
click at [390, 118] on div "he ro.findNearestEnemy press enter he ro.say press enter he ro.shield press ent…" at bounding box center [423, 126] width 143 height 118
type textarea "hero.attack(enemy);"
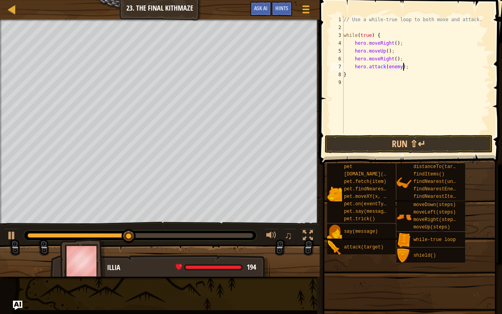
click at [404, 67] on div "// Use a while-true loop to both move and attack. while ( true ) { hero . moveR…" at bounding box center [416, 82] width 148 height 133
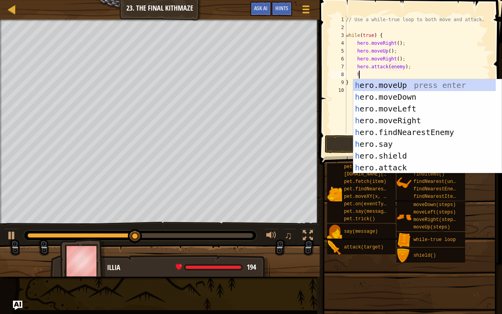
scroll to position [0, 0]
type textarea "her"
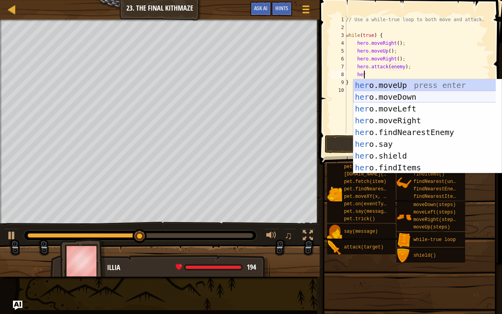
click at [402, 98] on div "her o.moveUp press enter her o.moveDown press enter her o.moveLeft press enter …" at bounding box center [424, 138] width 143 height 118
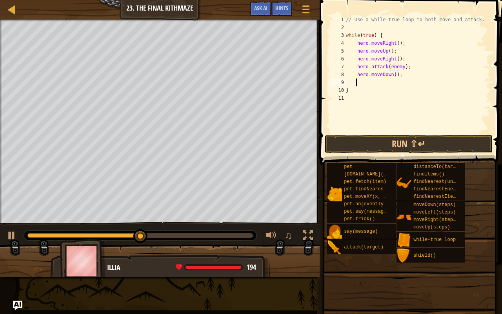
scroll to position [4, 0]
click at [413, 148] on button "Run ⇧↵" at bounding box center [409, 144] width 168 height 18
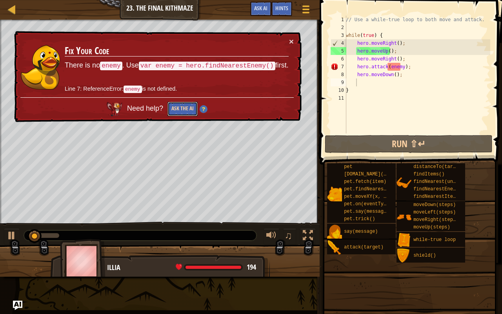
click at [188, 109] on button "Ask the AI" at bounding box center [183, 109] width 30 height 15
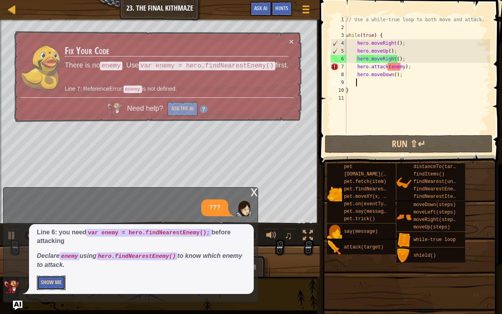
click at [53, 247] on button "Show Me" at bounding box center [51, 282] width 29 height 15
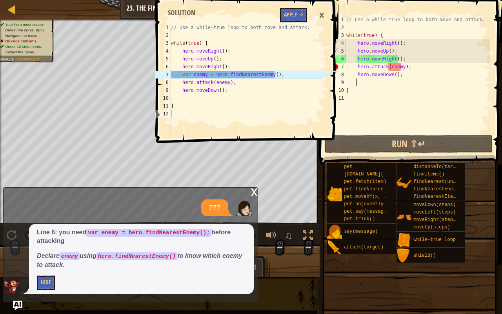
type textarea "var enemy = hero.findNearestEnemy();"
drag, startPoint x: 177, startPoint y: 75, endPoint x: 276, endPoint y: 75, distance: 98.5
click at [276, 75] on div "// Use a while-true loop to both move and attack. while ( true ) { hero . moveR…" at bounding box center [242, 87] width 146 height 126
click at [285, 15] on button "Apply =>" at bounding box center [293, 15] width 27 height 15
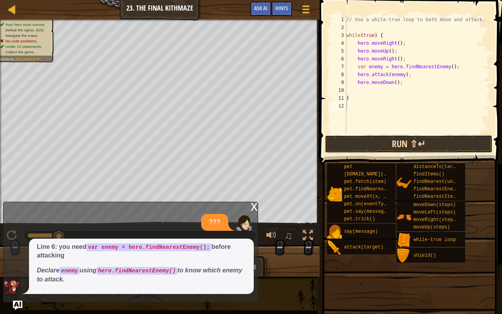
click at [393, 148] on button "Run ⇧↵" at bounding box center [409, 144] width 168 height 18
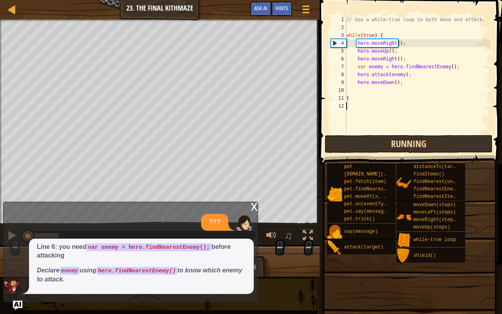
scroll to position [4, 0]
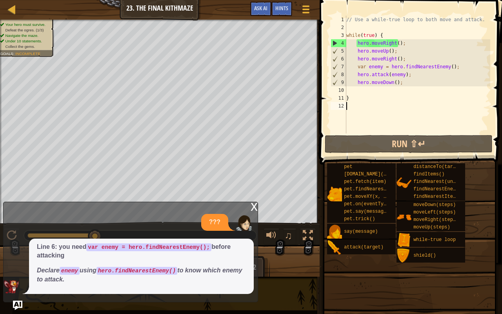
click at [407, 74] on div "// Use a while-true loop to both move and attack. while ( true ) { hero . moveR…" at bounding box center [418, 82] width 146 height 133
type textarea "hero.attack(enemy);"
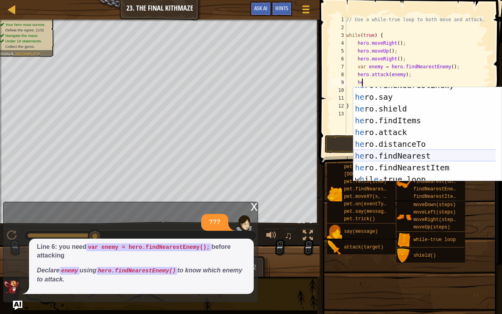
scroll to position [55, 0]
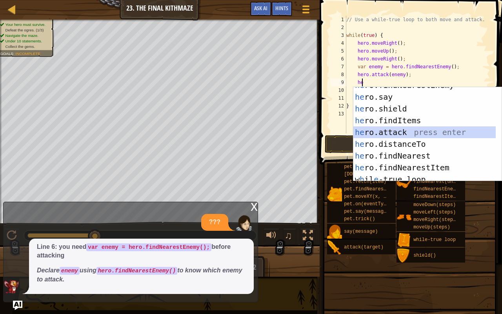
click at [393, 132] on div "he ro.findNearestEnemy press enter he ro.say press enter he ro.shield press ent…" at bounding box center [424, 138] width 143 height 118
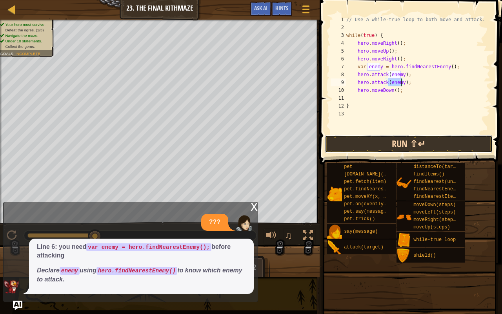
click at [401, 144] on button "Run ⇧↵" at bounding box center [409, 144] width 168 height 18
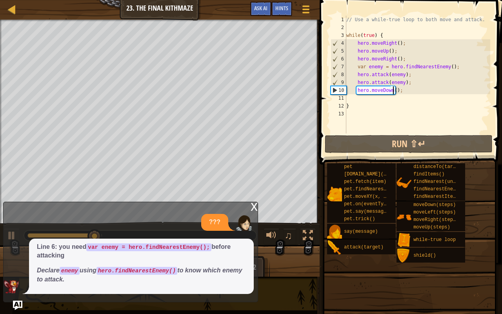
click at [392, 90] on div "// Use a while-true loop to both move and attack. while ( true ) { hero . moveR…" at bounding box center [418, 82] width 146 height 133
type textarea "hero.moveDown(2);"
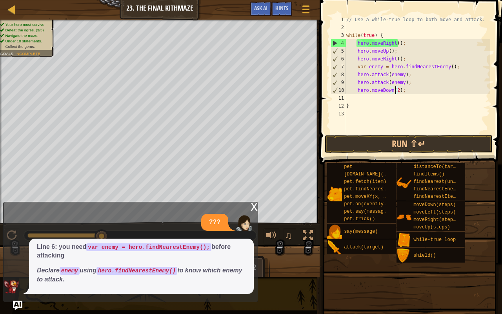
click at [410, 90] on div "// Use a while-true loop to both move and attack. while ( true ) { hero . moveR…" at bounding box center [418, 82] width 146 height 133
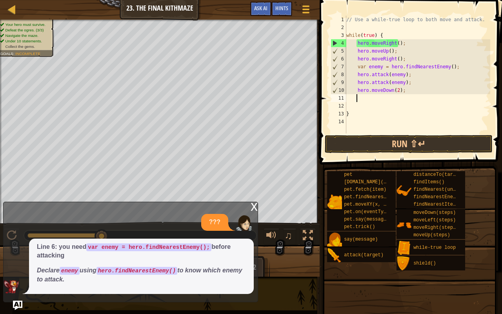
scroll to position [4, 0]
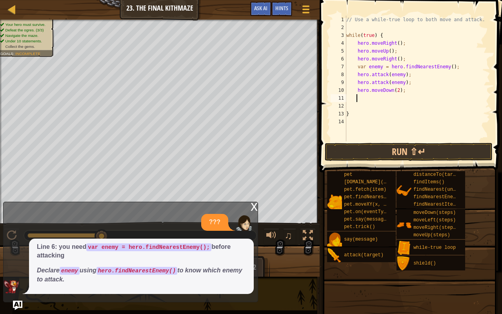
click at [403, 91] on div "// Use a while-true loop to both move and attack. while ( true ) { hero . moveR…" at bounding box center [418, 86] width 146 height 141
click at [401, 150] on button "Run ⇧↵" at bounding box center [409, 152] width 168 height 18
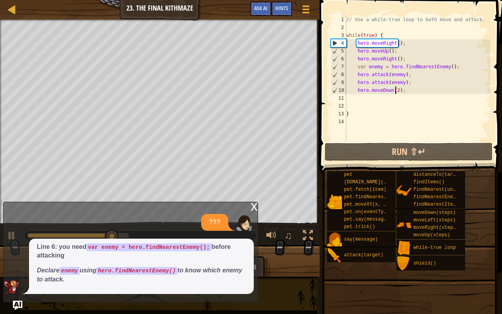
click at [395, 89] on div "// Use a while-true loop to both move and attack. while ( true ) { hero . moveR…" at bounding box center [418, 86] width 146 height 141
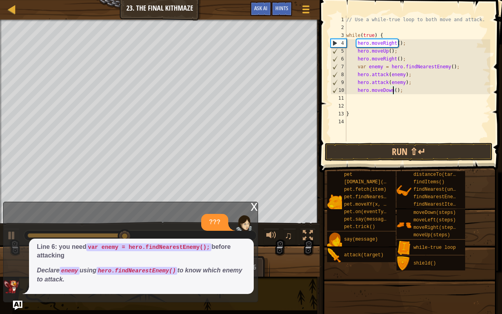
click at [388, 33] on div "// Use a while-true loop to both move and attack. while ( true ) { hero . moveR…" at bounding box center [418, 86] width 146 height 141
type textarea "while(true) {"
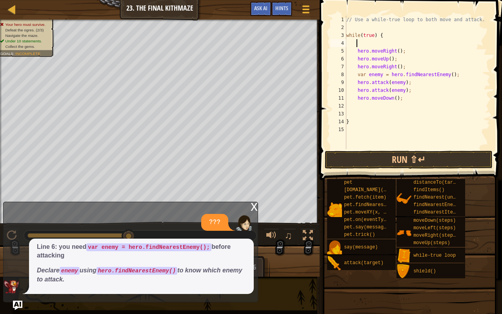
scroll to position [0, 0]
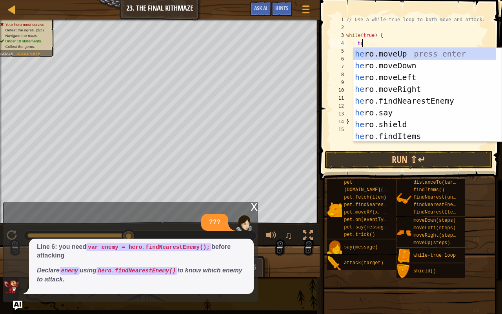
type textarea "her"
click at [395, 64] on div "her o.moveUp press enter her o.moveDown press enter her o.moveLeft press enter …" at bounding box center [424, 107] width 143 height 118
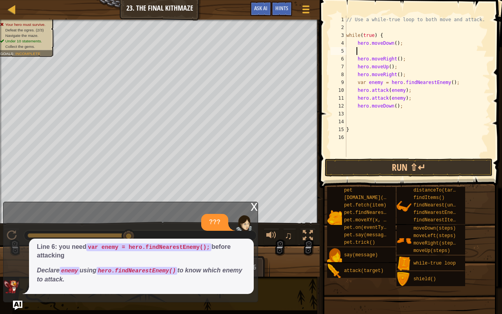
scroll to position [4, 0]
click at [375, 172] on button "Run ⇧↵" at bounding box center [409, 167] width 168 height 18
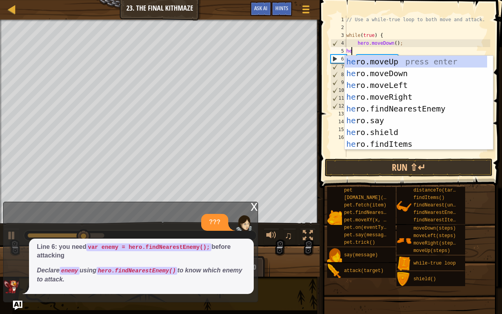
type textarea "her"
click at [404, 64] on div "her o.moveUp press enter her o.moveDown press enter her o.moveLeft press enter …" at bounding box center [416, 115] width 143 height 118
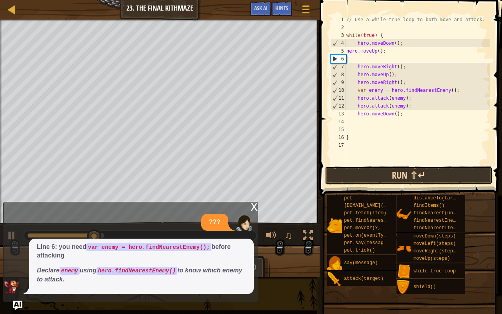
click at [394, 175] on button "Run ⇧↵" at bounding box center [409, 175] width 168 height 18
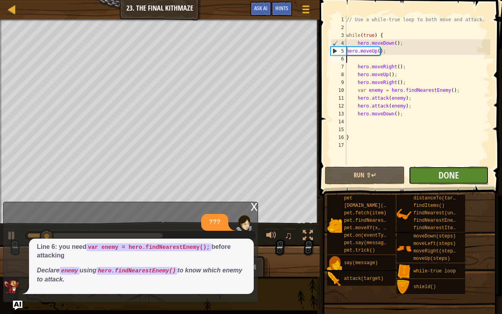
click at [427, 173] on button "Done" at bounding box center [449, 175] width 80 height 18
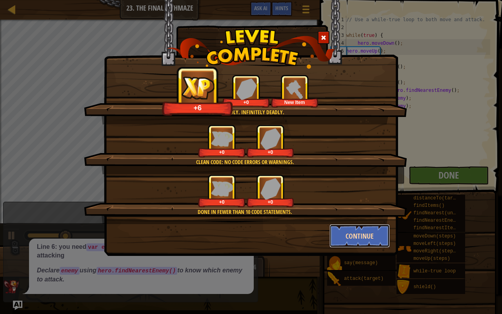
click at [345, 235] on button "Continue" at bounding box center [360, 236] width 61 height 24
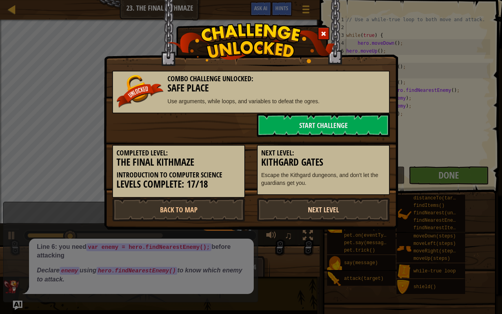
click at [329, 207] on link "Next Level" at bounding box center [323, 210] width 133 height 24
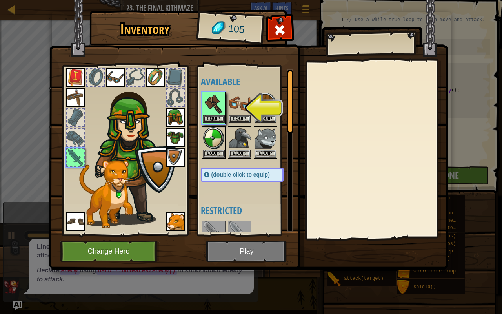
click at [76, 158] on div at bounding box center [75, 157] width 17 height 17
click at [208, 102] on img at bounding box center [214, 104] width 22 height 22
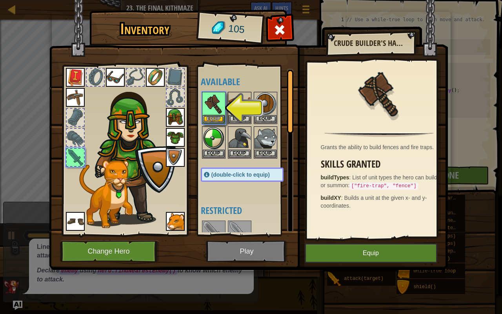
click at [76, 151] on div at bounding box center [75, 157] width 17 height 17
click at [214, 117] on button "Equip" at bounding box center [214, 119] width 22 height 8
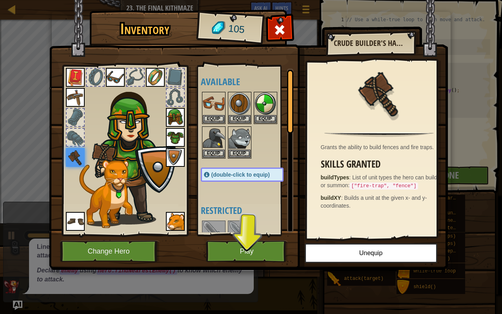
click at [77, 158] on img at bounding box center [75, 157] width 19 height 19
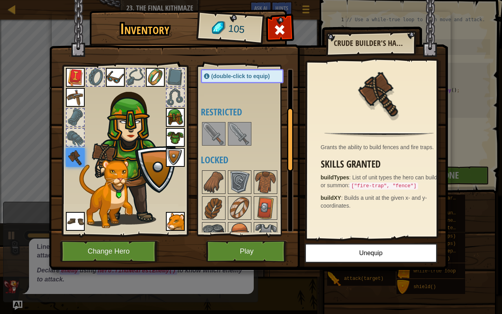
scroll to position [98, 0]
click at [245, 247] on button "Play" at bounding box center [247, 251] width 82 height 22
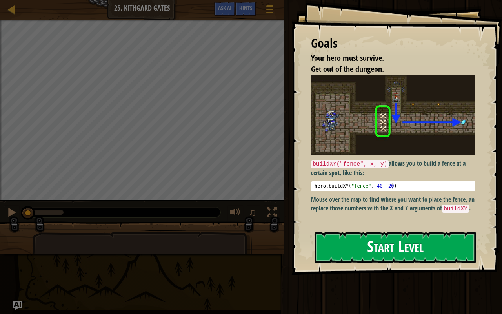
click at [355, 247] on button "Start Level" at bounding box center [396, 247] width 162 height 31
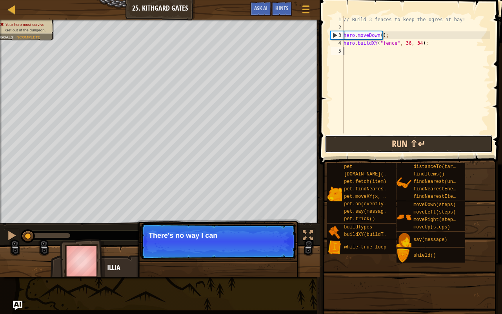
click at [381, 142] on button "Run ⇧↵" at bounding box center [409, 144] width 168 height 18
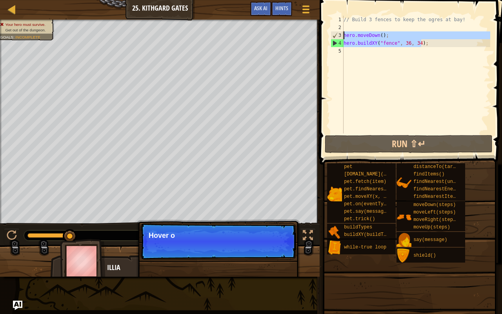
drag, startPoint x: 433, startPoint y: 44, endPoint x: 339, endPoint y: 36, distance: 94.9
click at [339, 36] on div "1 2 3 4 5 // Build 3 fences to keep the ogres at bay! hero . moveDown ( ) ; her…" at bounding box center [409, 75] width 161 height 118
type textarea "hero.moveDown(); hero.buildXY("fence", 36, 34);"
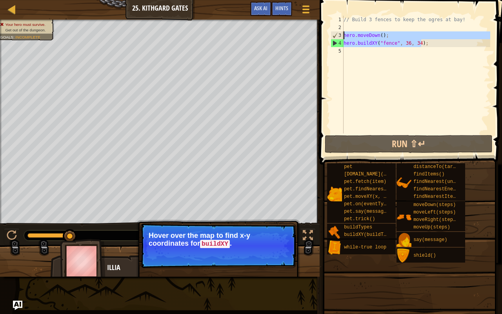
click at [359, 52] on div "// Build 3 fences to keep the ogres at bay! hero . moveDown ( ) ; hero . buildX…" at bounding box center [416, 82] width 148 height 133
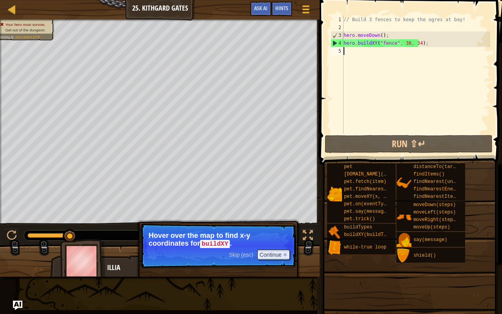
paste textarea "hero.buildXY("fence", 36, 34);"
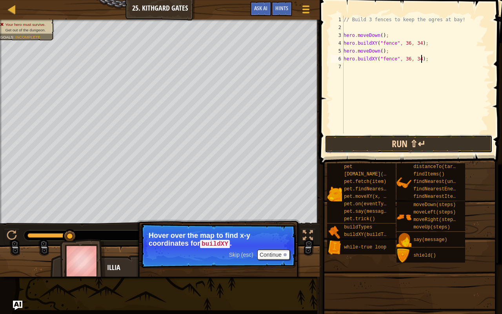
click at [407, 143] on button "Run ⇧↵" at bounding box center [409, 144] width 168 height 18
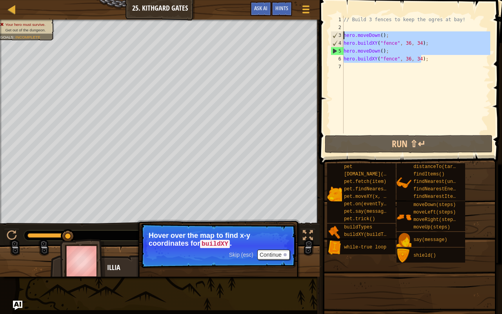
drag, startPoint x: 433, startPoint y: 60, endPoint x: 329, endPoint y: 33, distance: 108.2
click at [329, 33] on div "hero.buildXY("fence", 36, 34); 1 2 3 4 5 6 7 // Build 3 fences to keep the ogre…" at bounding box center [409, 98] width 185 height 188
type textarea "hero.moveDown(); hero.buildXY("fence", 36, 34);"
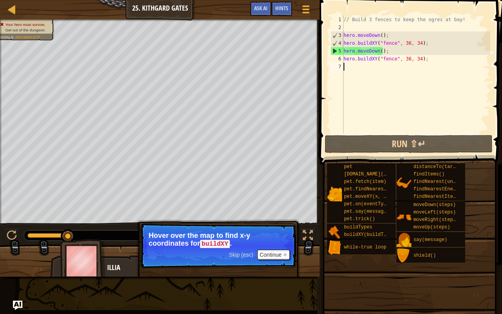
click at [359, 68] on div "// Build 3 fences to keep the ogres at bay! hero . moveDown ( ) ; hero . buildX…" at bounding box center [416, 82] width 148 height 133
paste textarea "hero.buildXY("fence", 36, 34);"
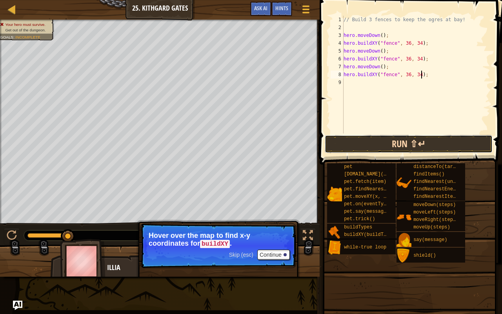
click at [415, 144] on button "Run ⇧↵" at bounding box center [409, 144] width 168 height 18
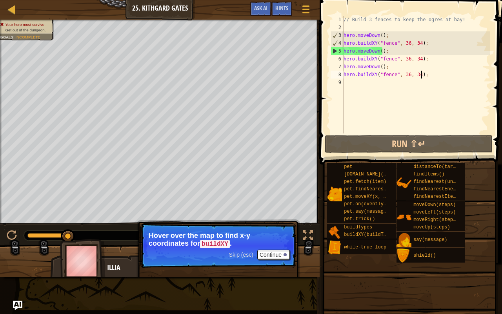
click at [404, 58] on div "// Build 3 fences to keep the ogres at bay! hero . moveDown ( ) ; hero . buildX…" at bounding box center [416, 82] width 148 height 133
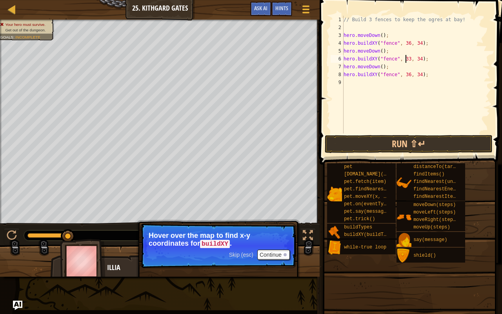
scroll to position [4, 5]
click at [416, 59] on div "// Build 3 fences to keep the ogres at bay! hero . moveDown ( ) ; hero . buildX…" at bounding box center [416, 82] width 148 height 133
click at [405, 75] on div "// Build 3 fences to keep the ogres at bay! hero . moveDown ( ) ; hero . buildX…" at bounding box center [416, 82] width 148 height 133
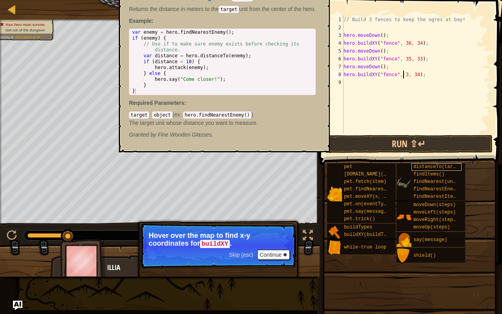
scroll to position [4, 5]
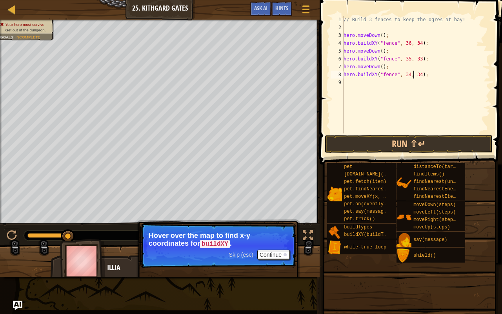
click at [414, 74] on div "// Build 3 fences to keep the ogres at bay! hero . moveDown ( ) ; hero . buildX…" at bounding box center [416, 82] width 148 height 133
type textarea "hero.buildXY("fence", 34, 32);"
click at [407, 142] on button "Run ⇧↵" at bounding box center [409, 144] width 168 height 18
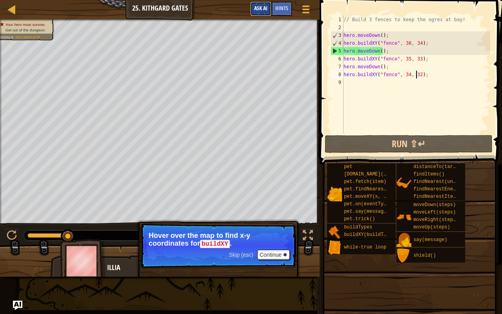
click at [256, 9] on span "Ask AI" at bounding box center [260, 7] width 13 height 7
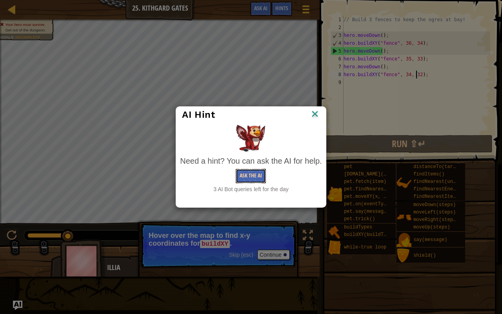
click at [249, 177] on button "Ask the AI" at bounding box center [251, 176] width 30 height 15
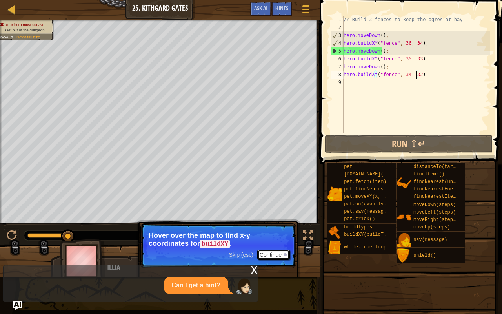
click at [270, 247] on button "Continue" at bounding box center [273, 254] width 33 height 10
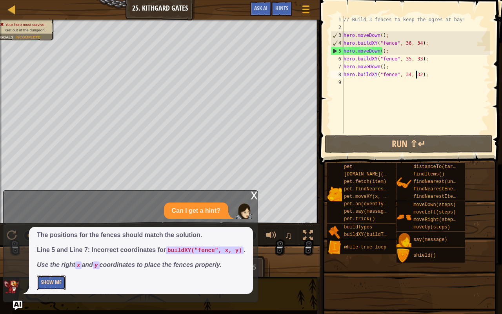
click at [55, 247] on button "Show Me" at bounding box center [51, 282] width 29 height 15
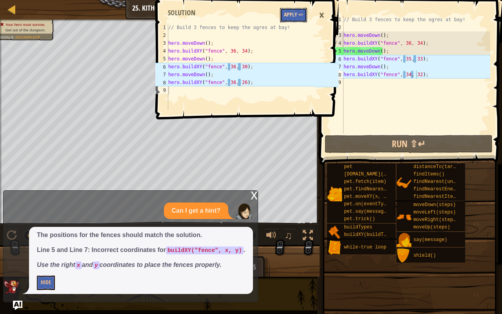
click at [300, 15] on button "Apply =>" at bounding box center [293, 15] width 27 height 15
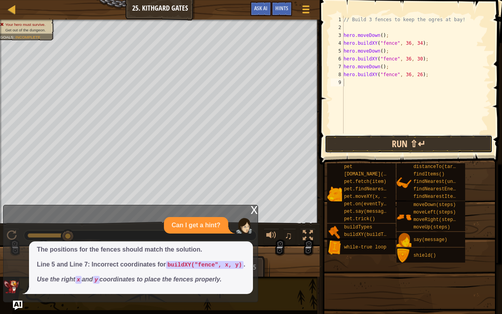
click at [380, 144] on button "Run ⇧↵" at bounding box center [409, 144] width 168 height 18
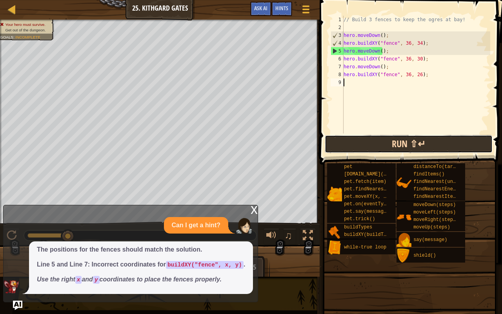
click at [391, 149] on button "Run ⇧↵" at bounding box center [409, 144] width 168 height 18
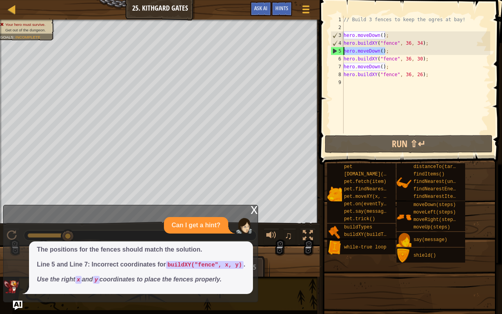
drag, startPoint x: 385, startPoint y: 49, endPoint x: 344, endPoint y: 53, distance: 41.0
click at [344, 53] on div "// Build 3 fences to keep the ogres at bay! hero . moveDown ( ) ; hero . buildX…" at bounding box center [416, 82] width 148 height 133
type textarea "hero.moveDown();"
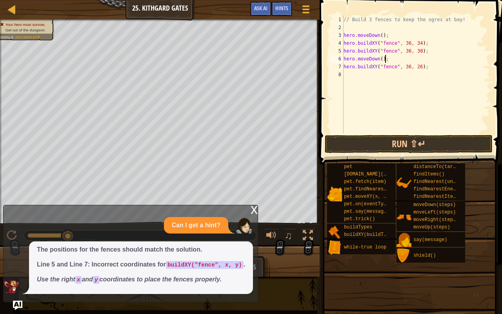
click at [384, 60] on div "// Build 3 fences to keep the ogres at bay! hero . moveDown ( ) ; hero . buildX…" at bounding box center [416, 82] width 148 height 133
type textarea "h"
click at [401, 142] on button "Run ⇧↵" at bounding box center [409, 144] width 168 height 18
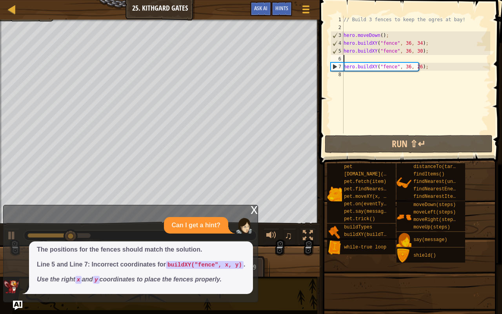
click at [361, 77] on div "// Build 3 fences to keep the ogres at bay! hero . moveDown ( ) ; hero . buildX…" at bounding box center [416, 82] width 148 height 133
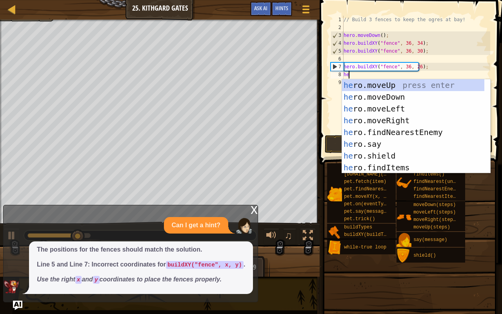
type textarea "her"
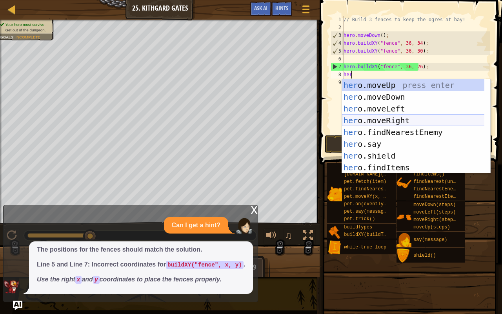
click at [389, 119] on div "her o.moveUp press enter her o.moveDown press enter her o.moveLeft press enter …" at bounding box center [413, 138] width 143 height 118
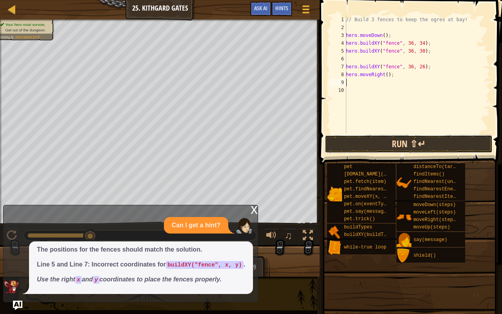
click at [401, 146] on button "Run ⇧↵" at bounding box center [409, 144] width 168 height 18
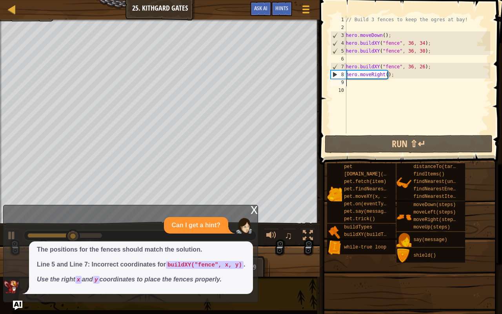
click at [384, 75] on div "// Build 3 fences to keep the ogres at bay! hero . moveDown ( ) ; hero . buildX…" at bounding box center [417, 82] width 146 height 133
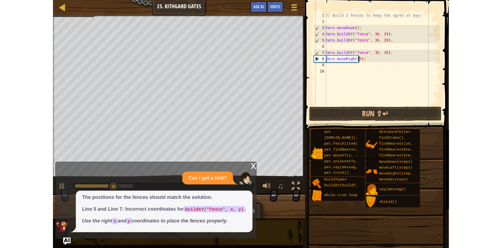
scroll to position [4, 3]
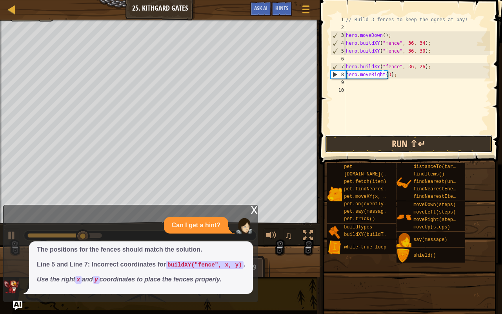
click at [391, 140] on button "Run ⇧↵" at bounding box center [409, 144] width 168 height 18
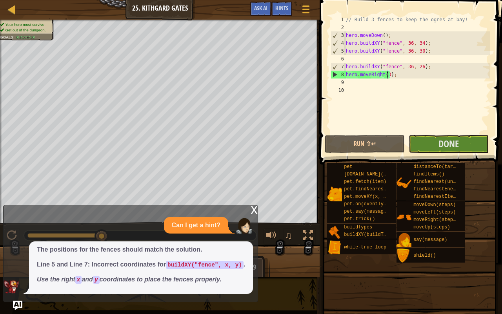
type textarea "hero.moveRight();"
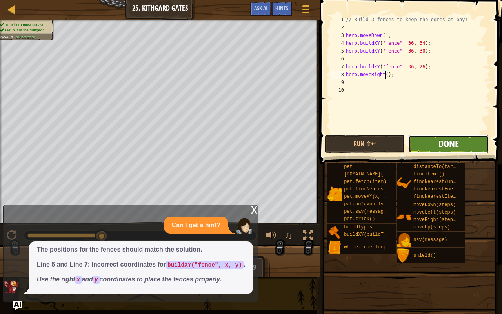
click at [456, 142] on span "Done" at bounding box center [449, 143] width 20 height 13
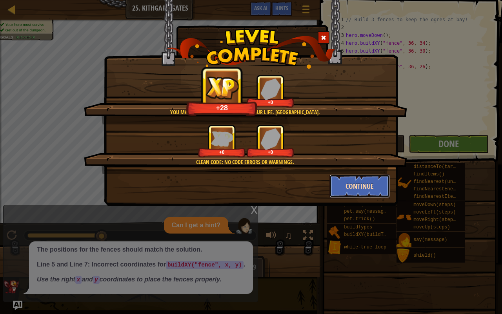
click at [371, 183] on button "Continue" at bounding box center [360, 186] width 61 height 24
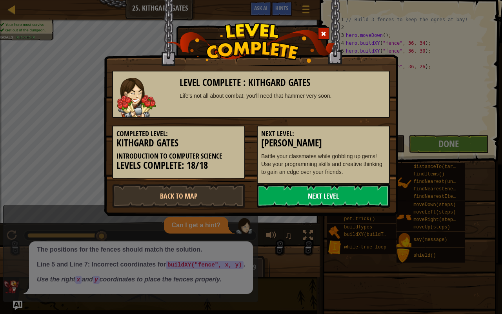
click at [322, 198] on link "Next Level" at bounding box center [323, 196] width 133 height 24
